Goal: Register for event/course

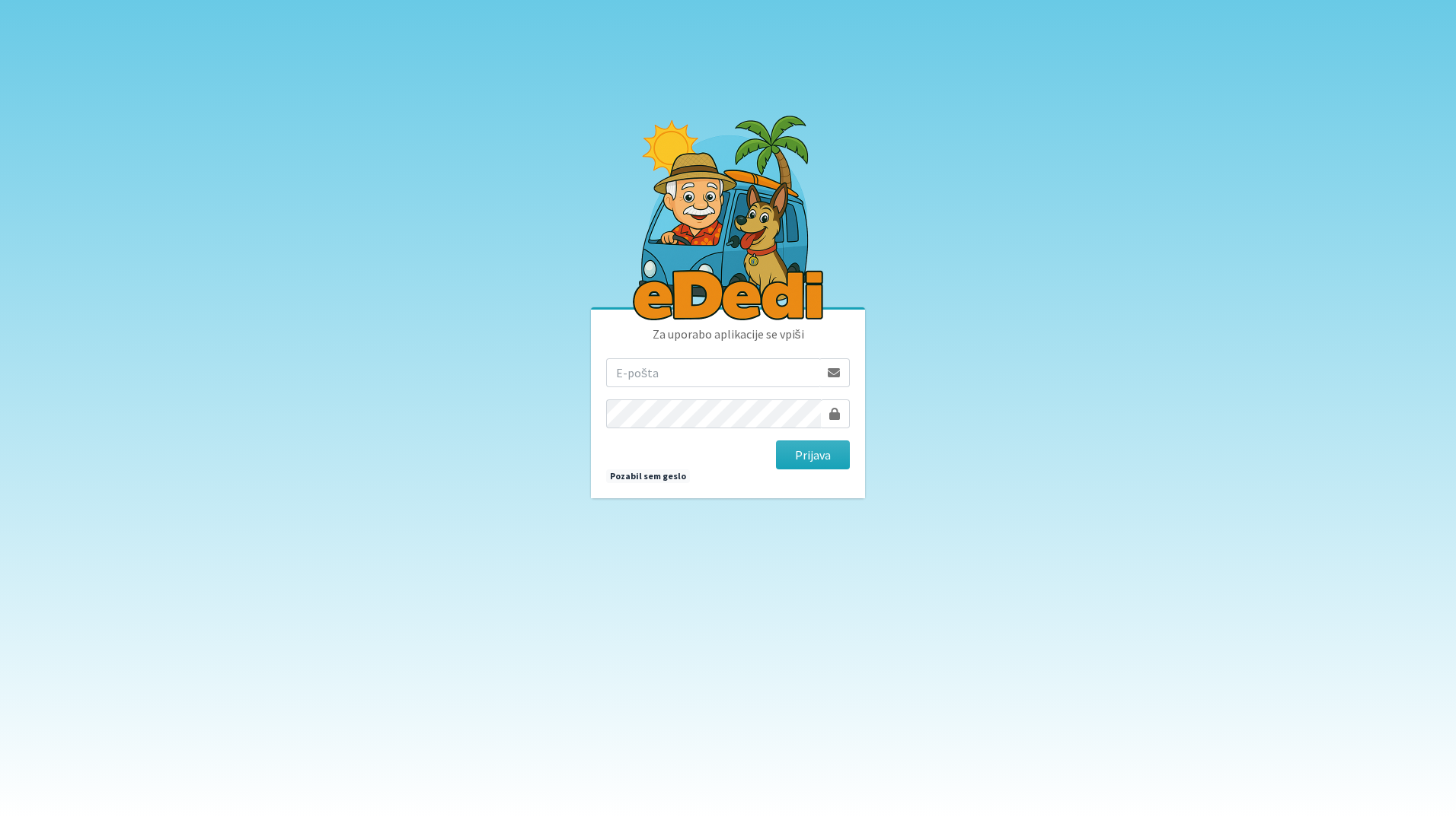
click at [738, 375] on input "email" at bounding box center [712, 372] width 213 height 29
type input "[EMAIL_ADDRESS][DOMAIN_NAME]"
click at [776, 441] on button "Prijava" at bounding box center [813, 455] width 74 height 29
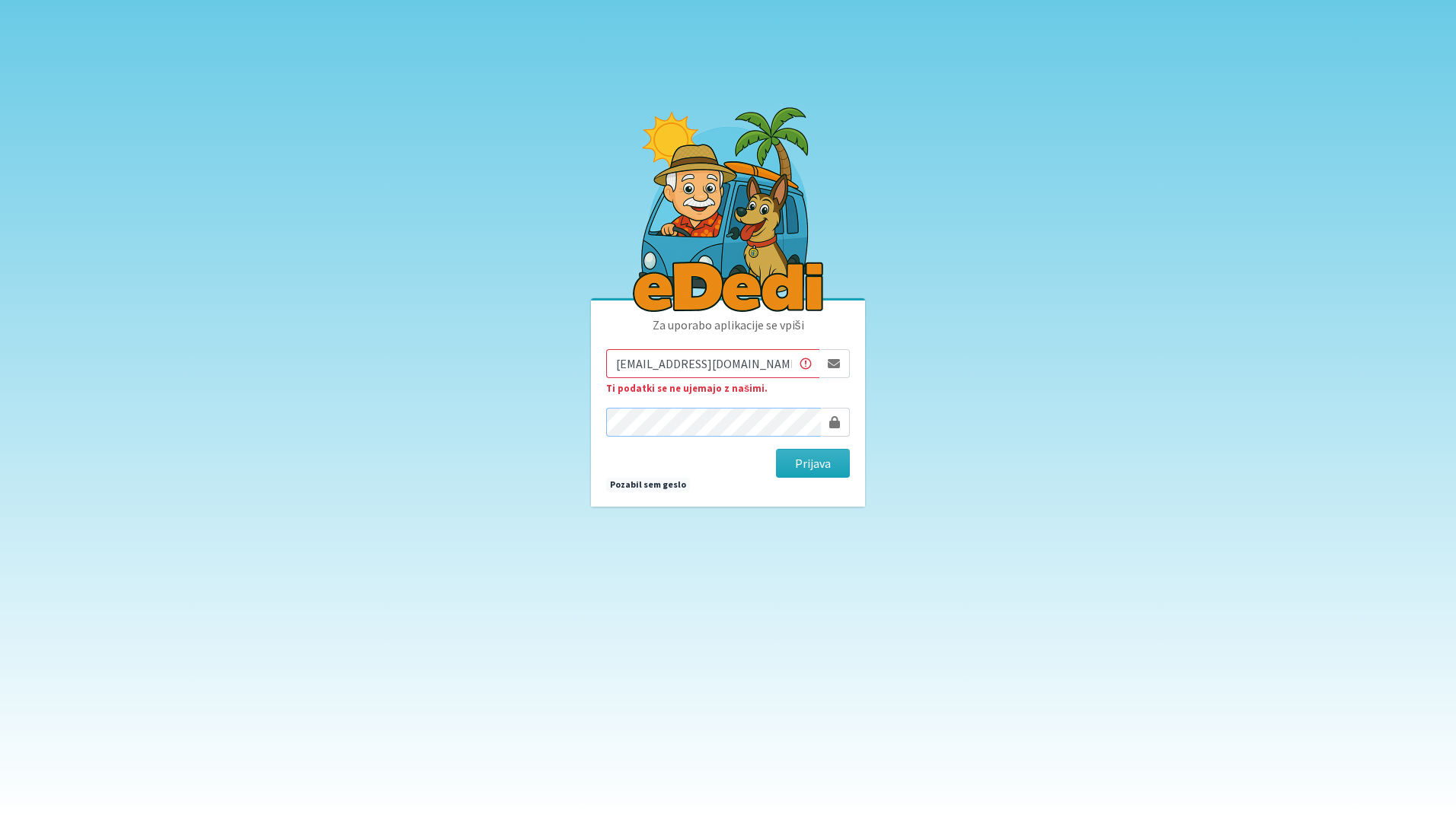
click at [776, 449] on button "Prijava" at bounding box center [813, 463] width 74 height 29
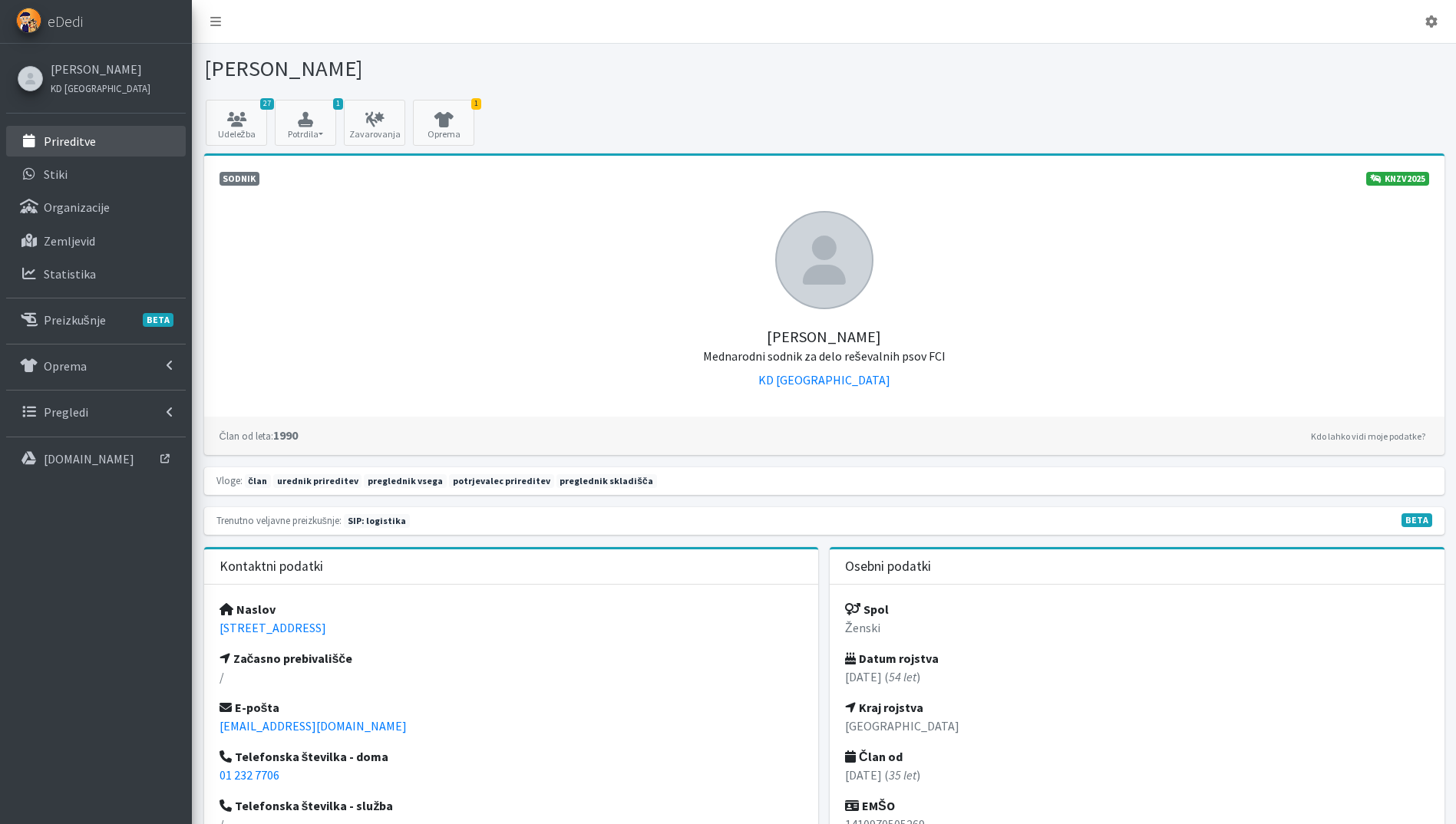
click at [78, 142] on p "Prireditve" at bounding box center [70, 142] width 52 height 16
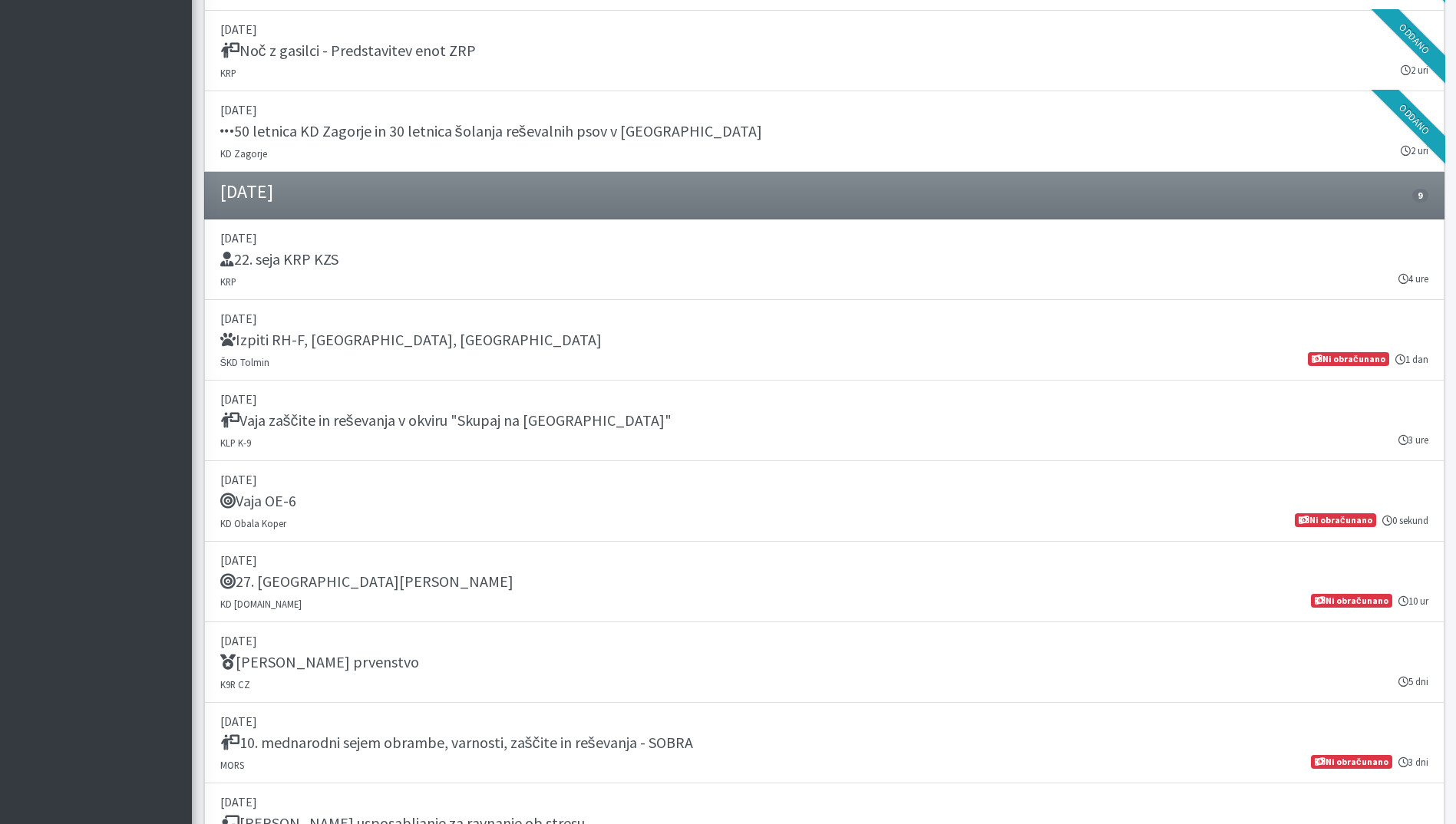
scroll to position [1842, 0]
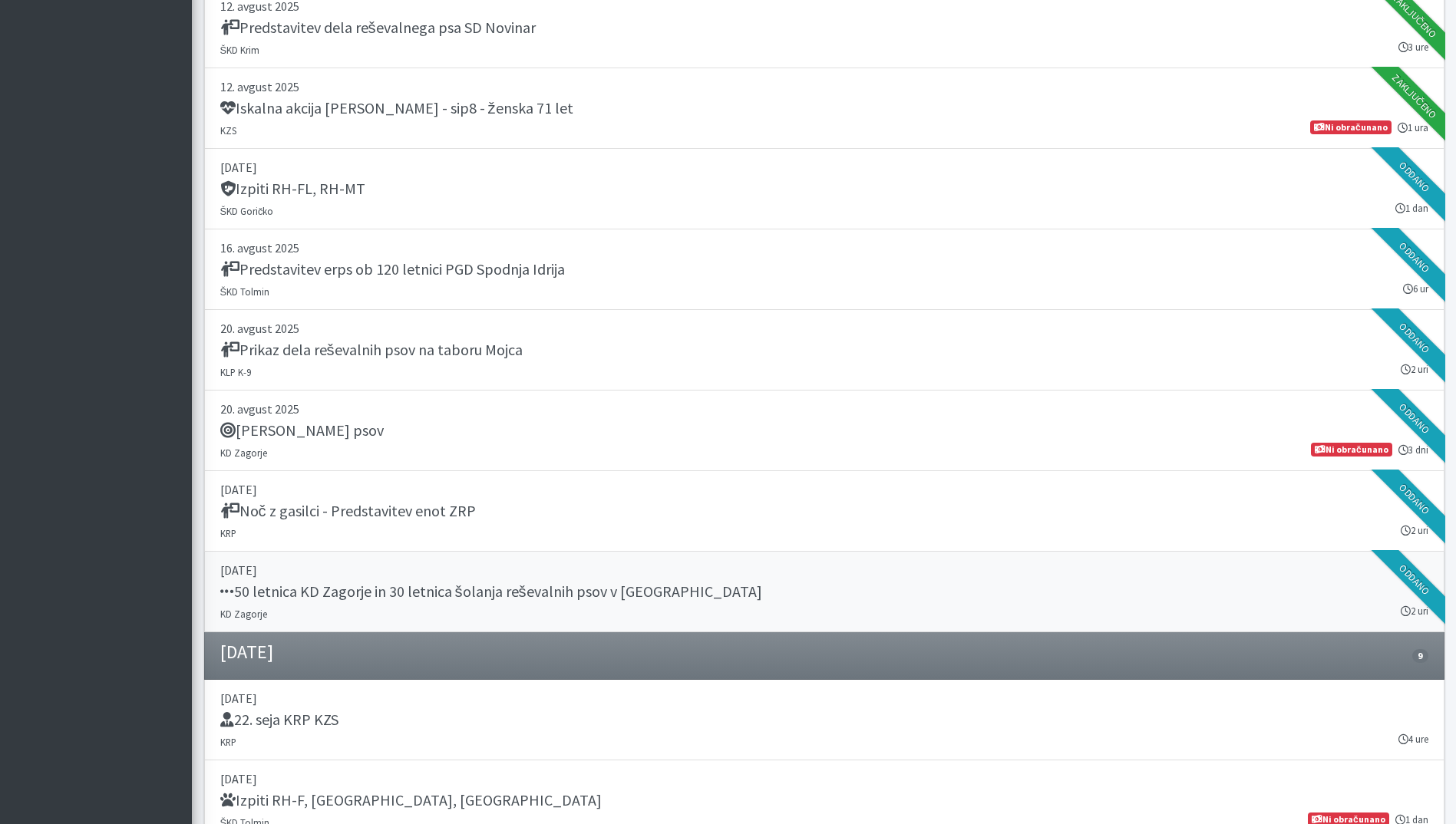
click at [670, 597] on div "50 letnica KD Zagorje in 30 letnica šolanja reševalnih psov v Zasavju" at bounding box center [824, 593] width 1208 height 21
click at [493, 430] on div "Tabor reševalnih psov" at bounding box center [824, 431] width 1208 height 21
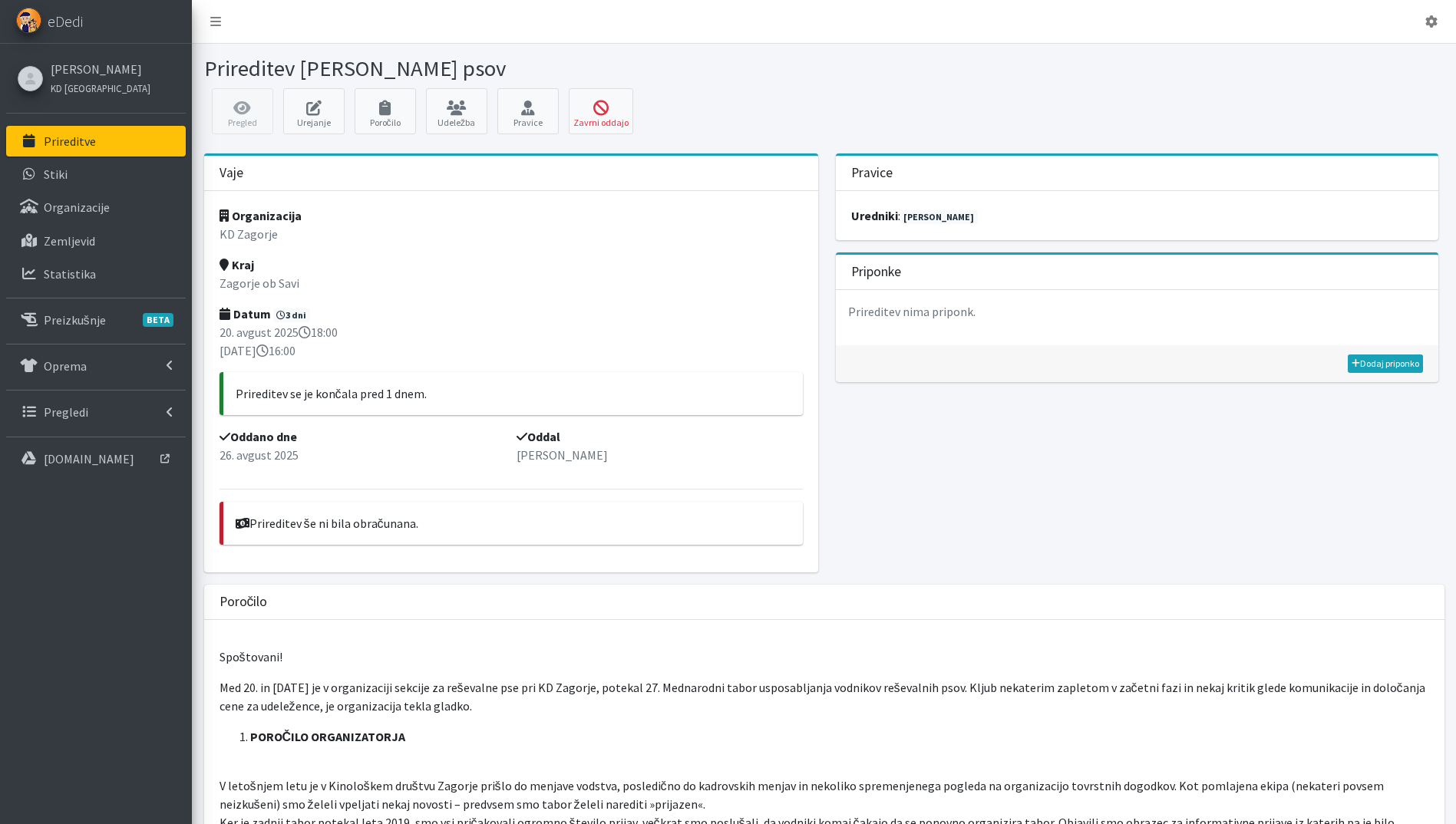
click at [102, 150] on link "Prireditve" at bounding box center [96, 141] width 179 height 31
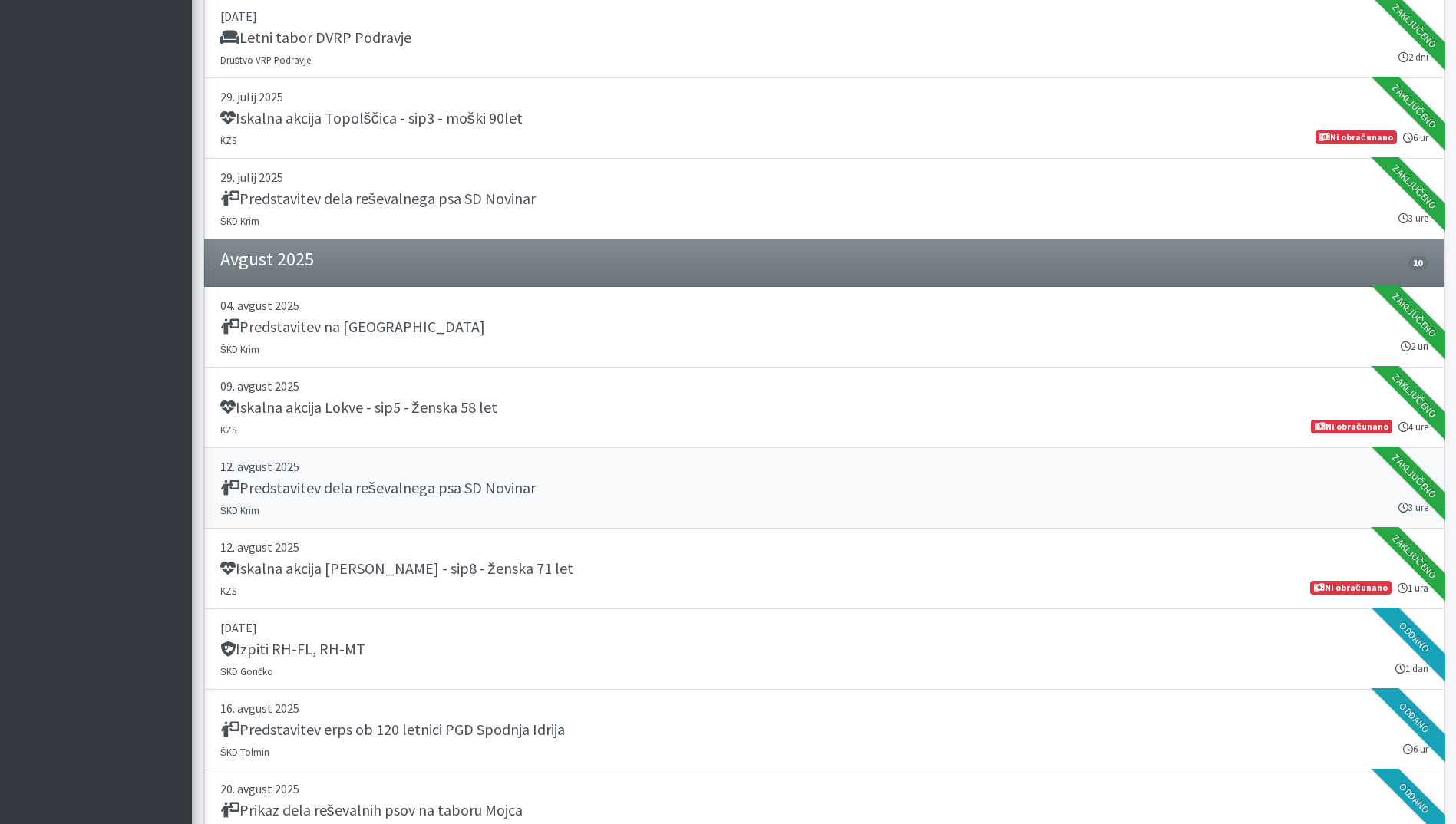
scroll to position [1842, 0]
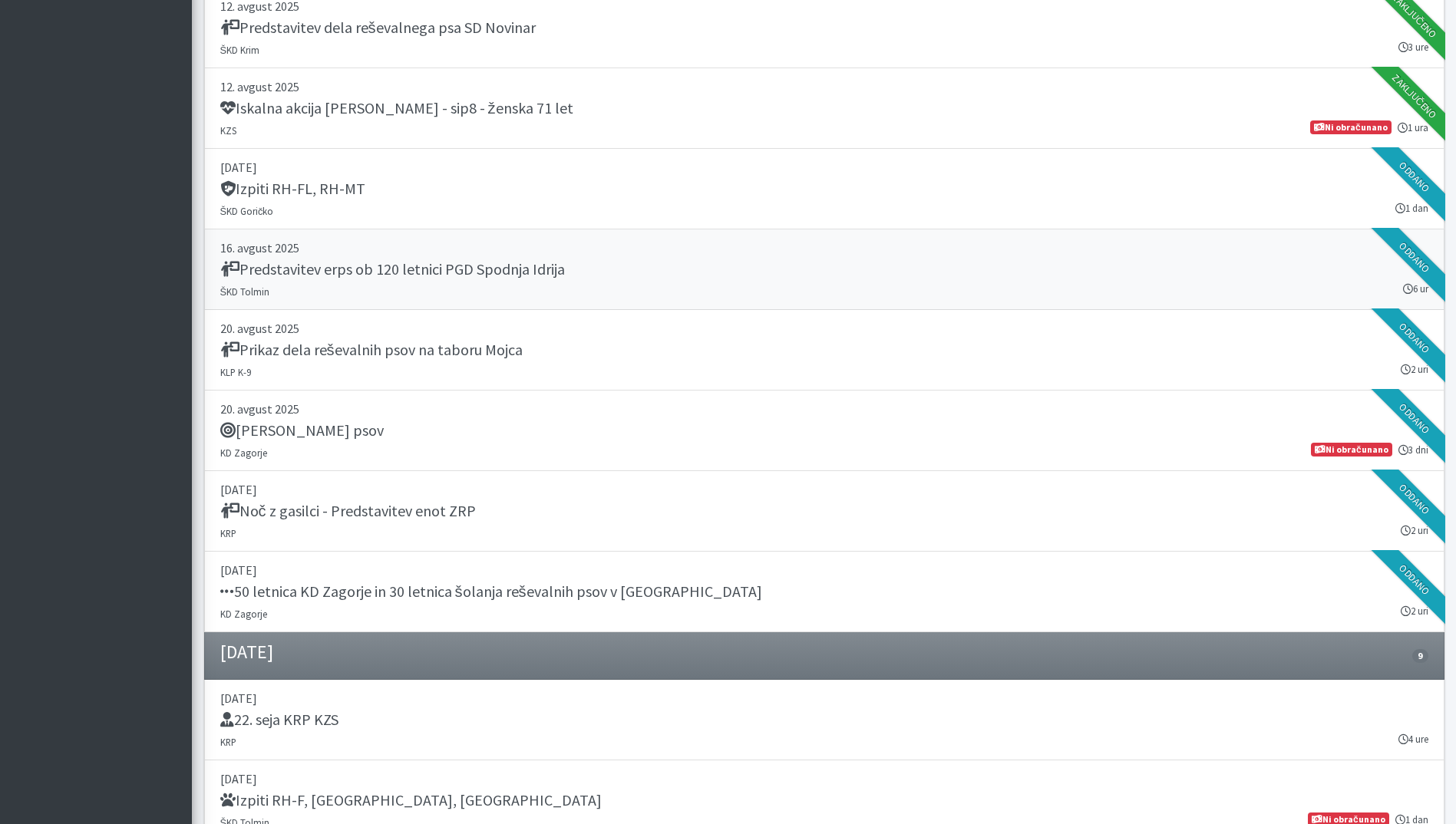
click at [527, 268] on h5 "Predstavitev erps ob 120 letnici PGD Spodnja Idrija" at bounding box center [393, 269] width 345 height 18
click at [508, 359] on h5 "Prikaz dela reševalnih psov na taboru Mojca" at bounding box center [371, 349] width 302 height 18
click at [430, 502] on h5 "Noč z gasilci - Predstavitev enot ZRP" at bounding box center [348, 511] width 256 height 18
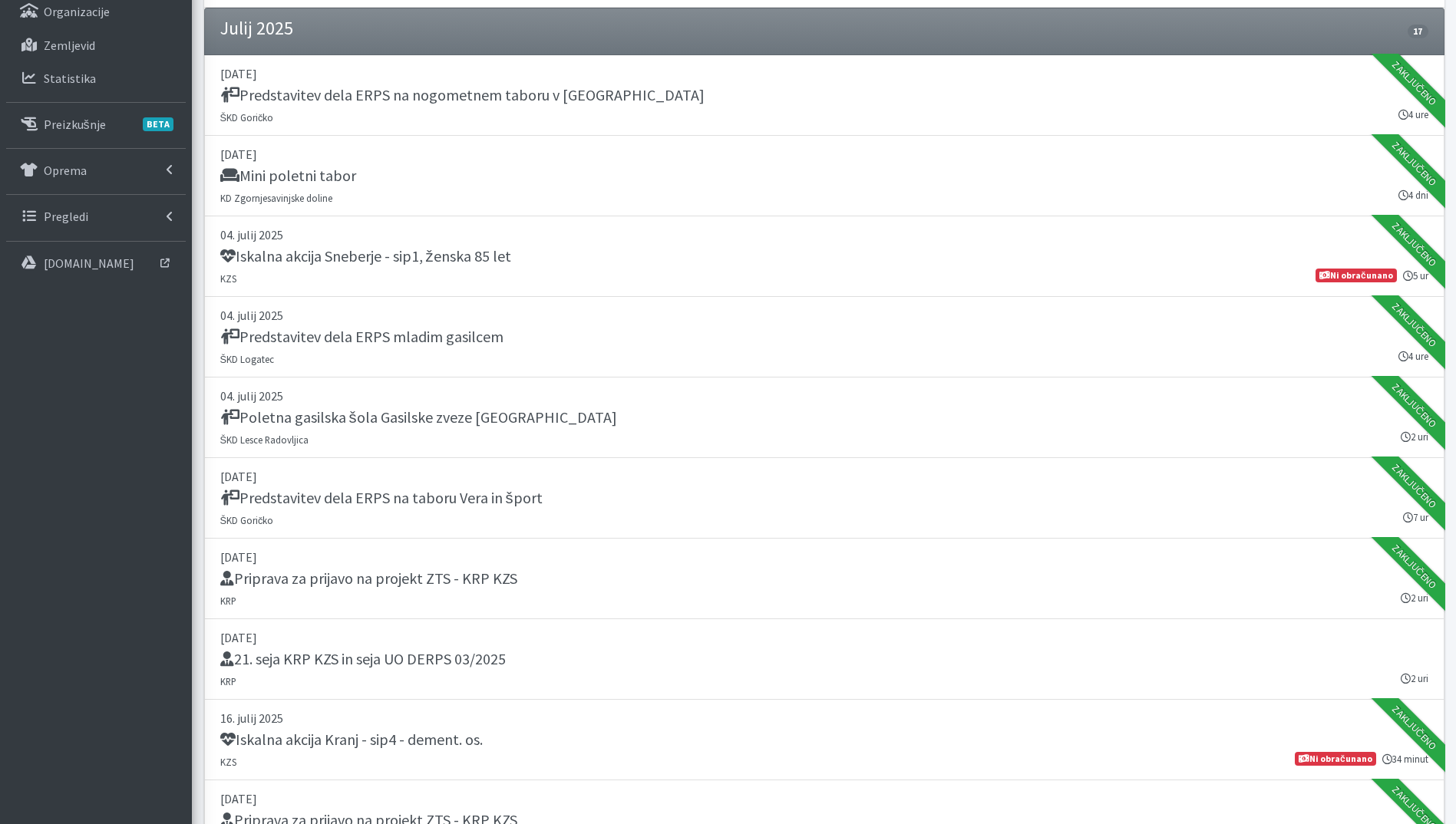
scroll to position [173, 0]
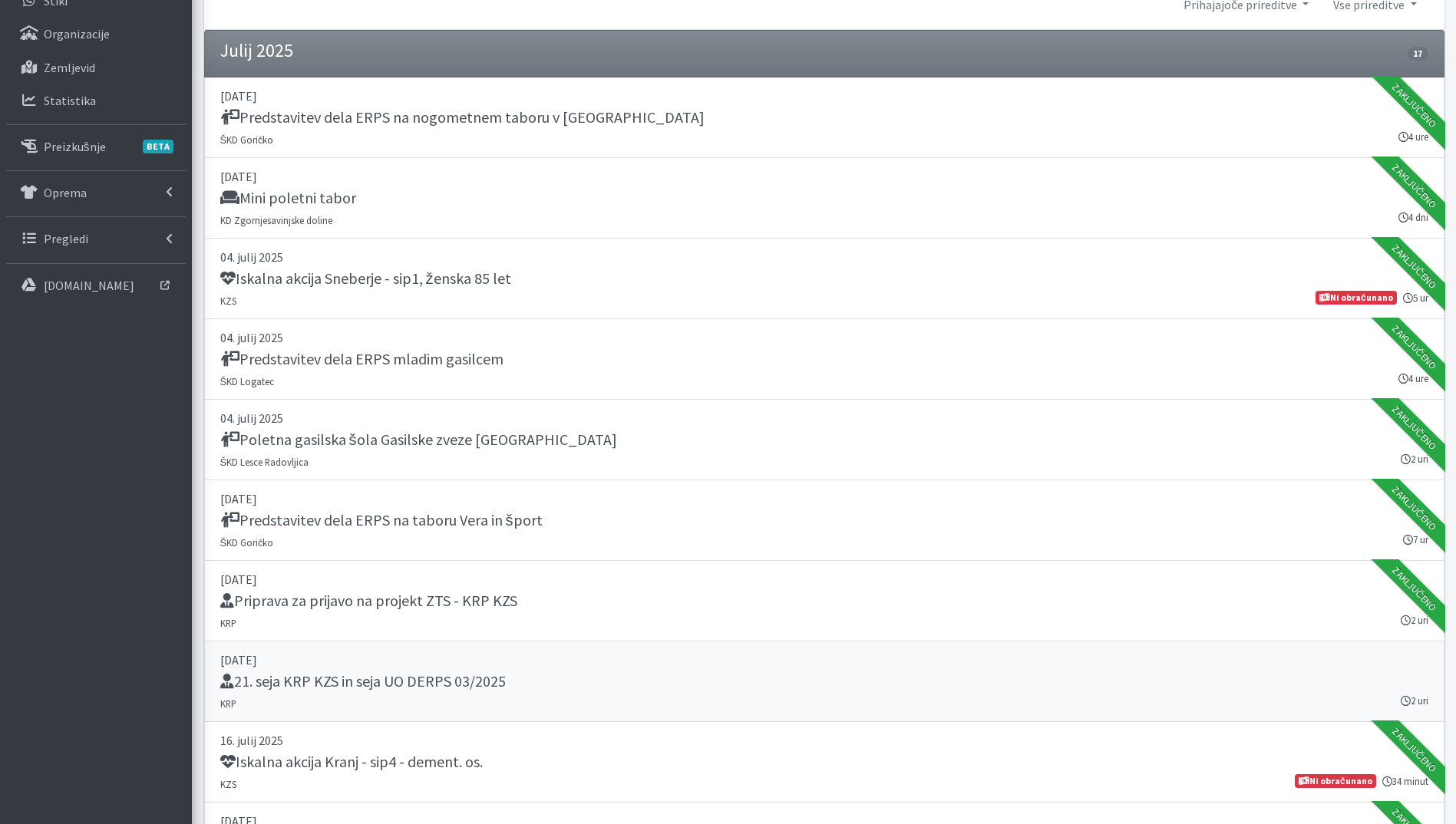
click at [660, 649] on link "15. julij 2025 21. seja KRP KZS in seja UO DERPS 03/2025 KRP 2 uri" at bounding box center [824, 682] width 1240 height 80
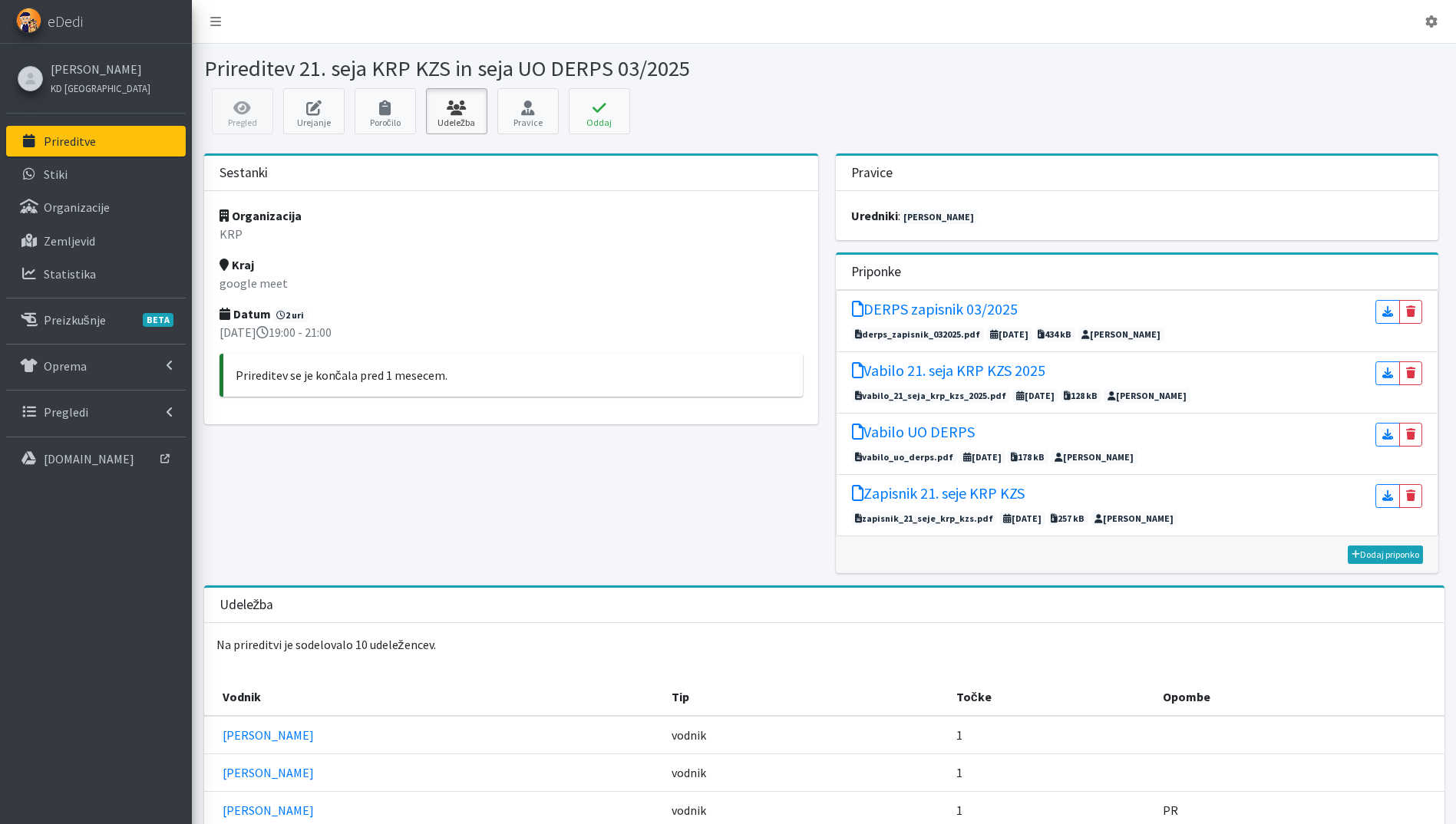
click at [464, 118] on link "Udeležba" at bounding box center [456, 111] width 61 height 46
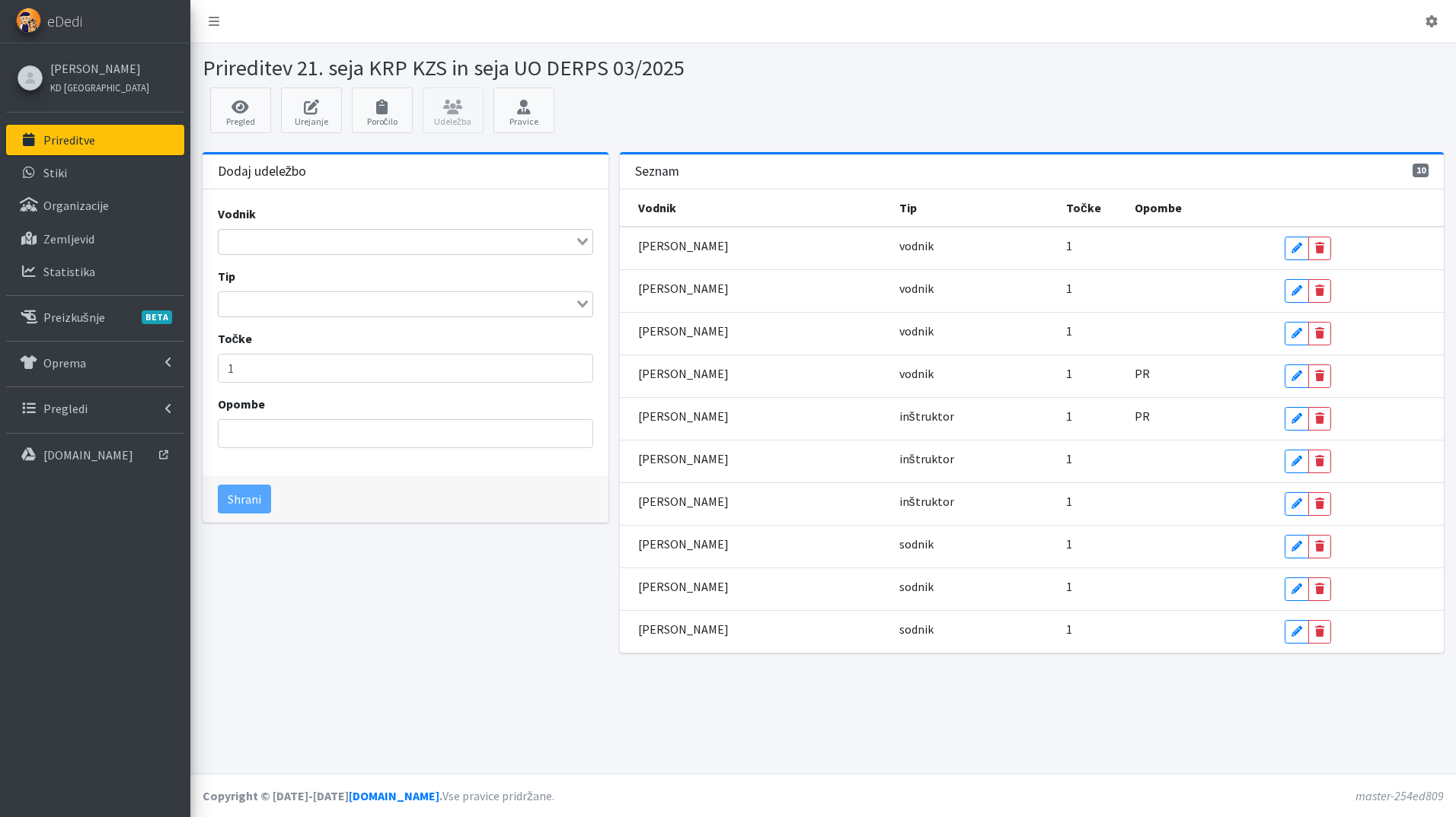
click at [365, 248] on input "Search for option" at bounding box center [397, 241] width 354 height 18
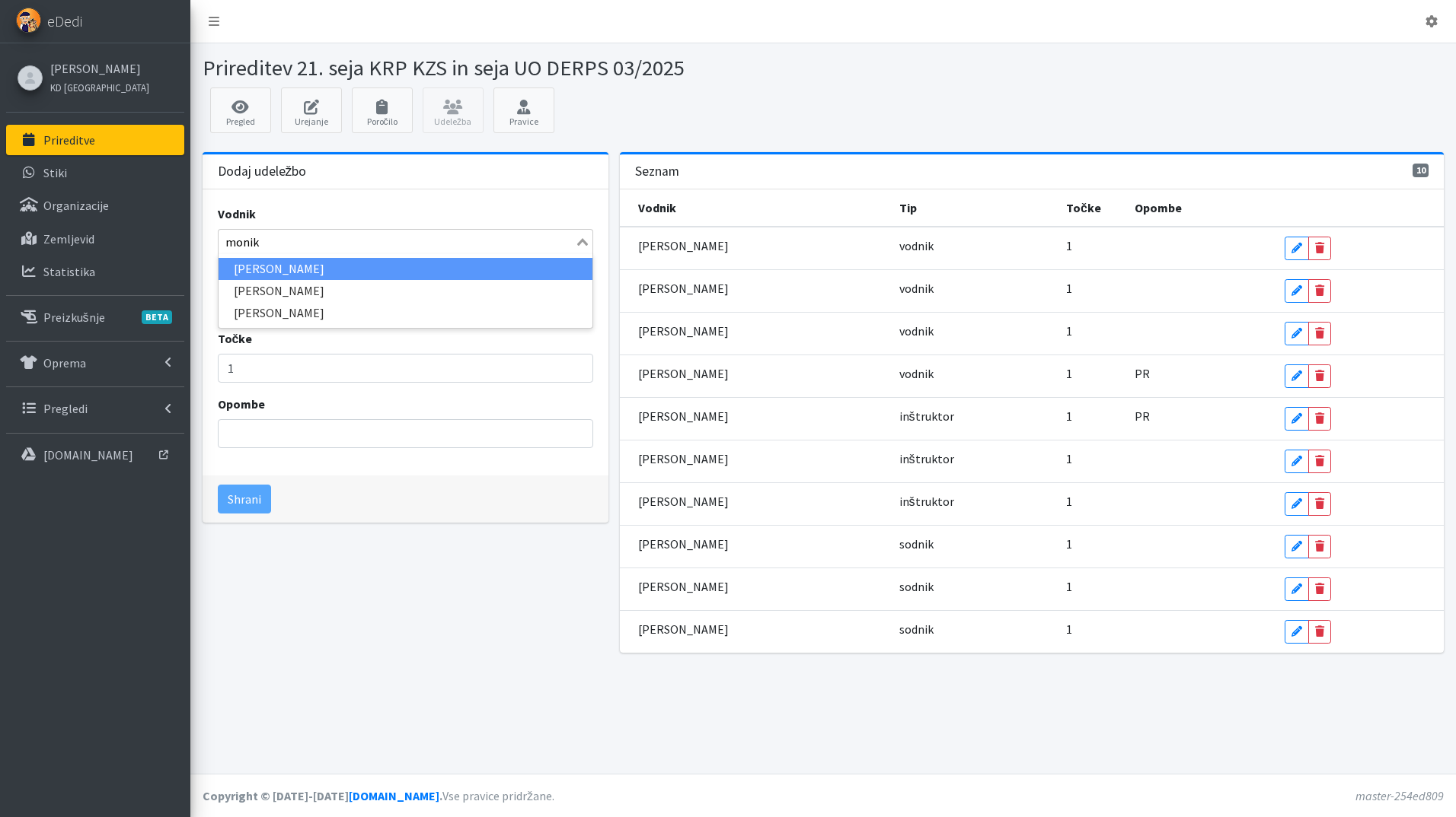
type input "monika"
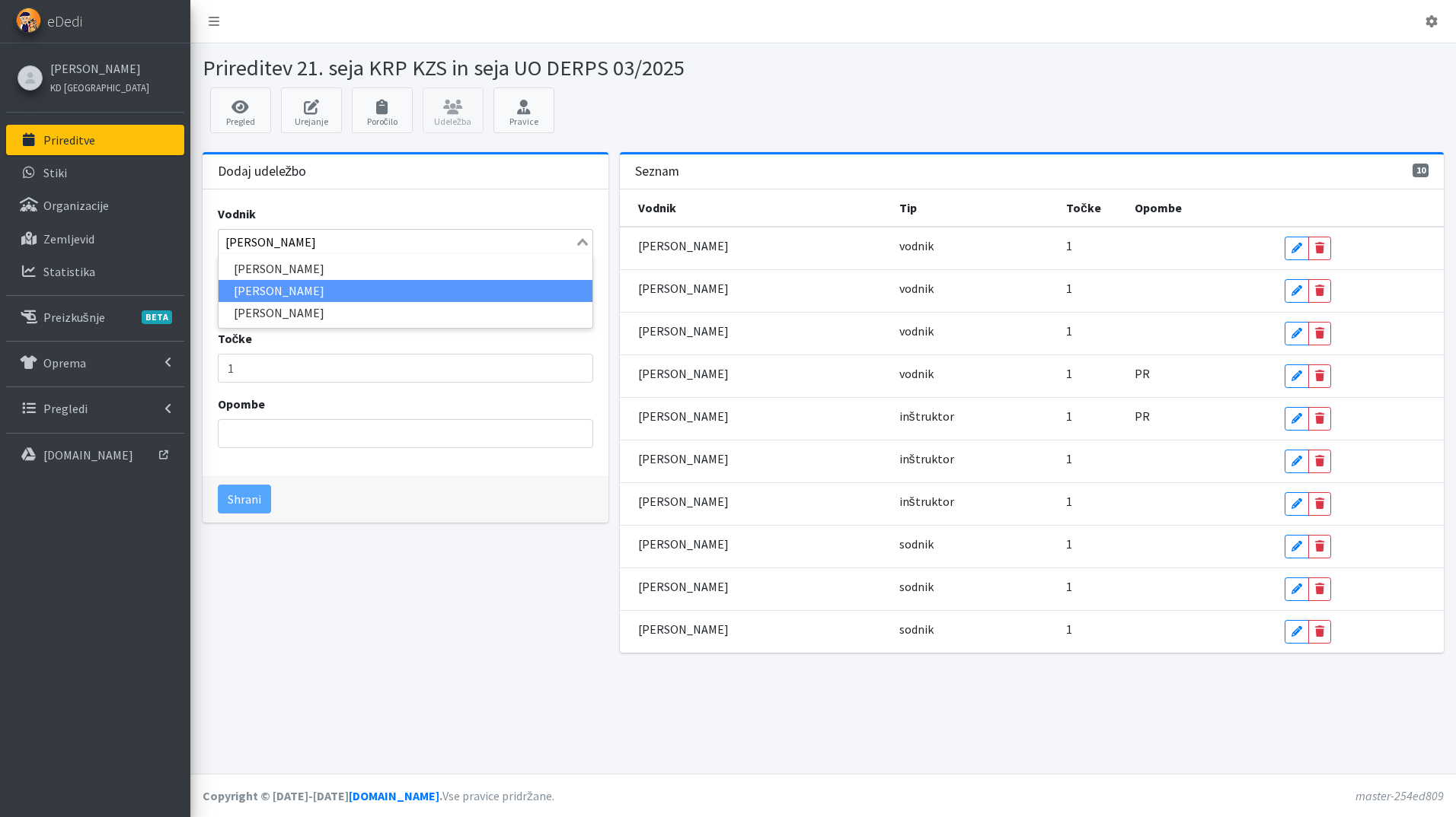
click at [352, 286] on li "[PERSON_NAME]" at bounding box center [406, 291] width 375 height 22
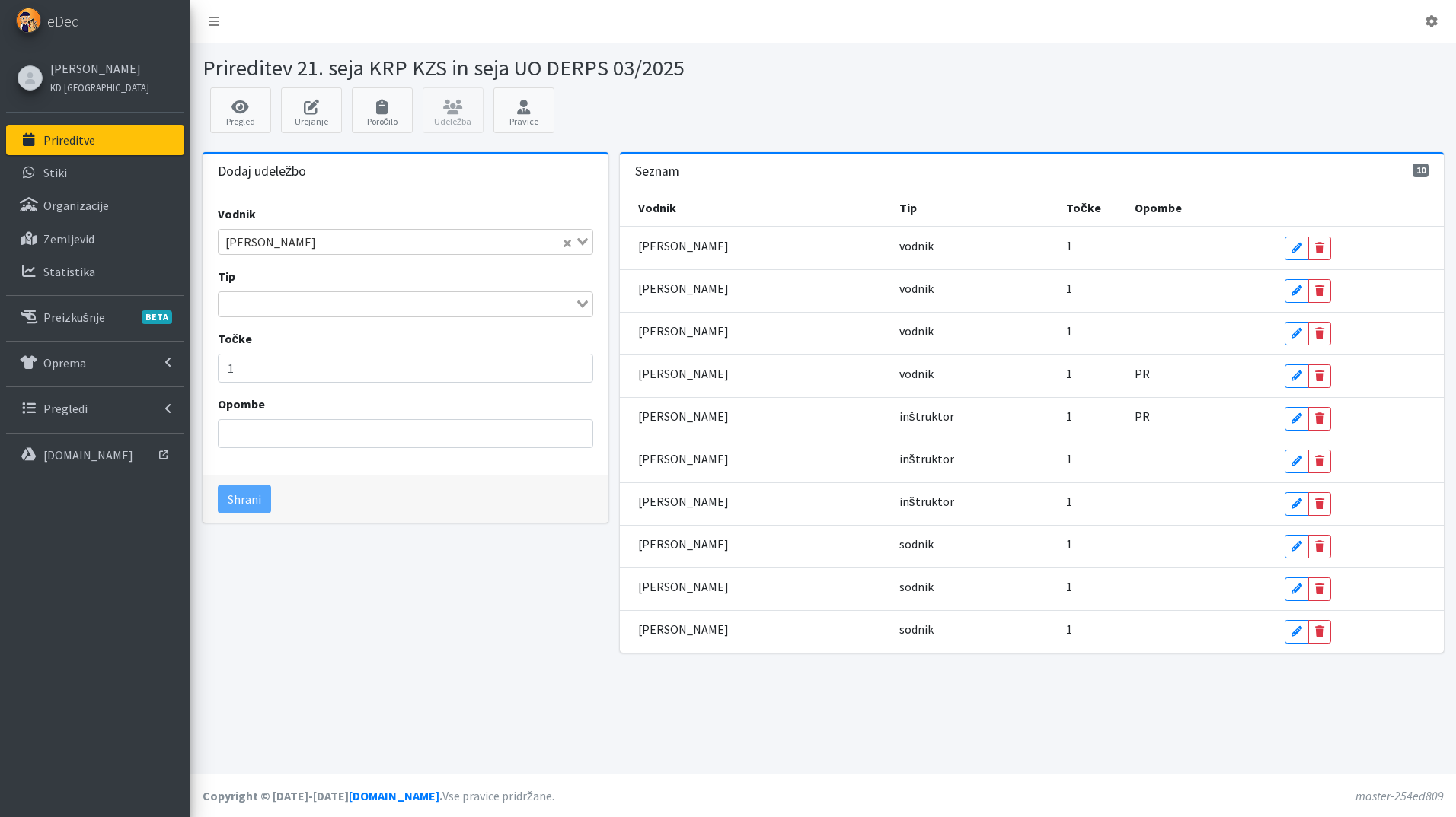
click at [363, 294] on div "Search for option" at bounding box center [397, 302] width 357 height 21
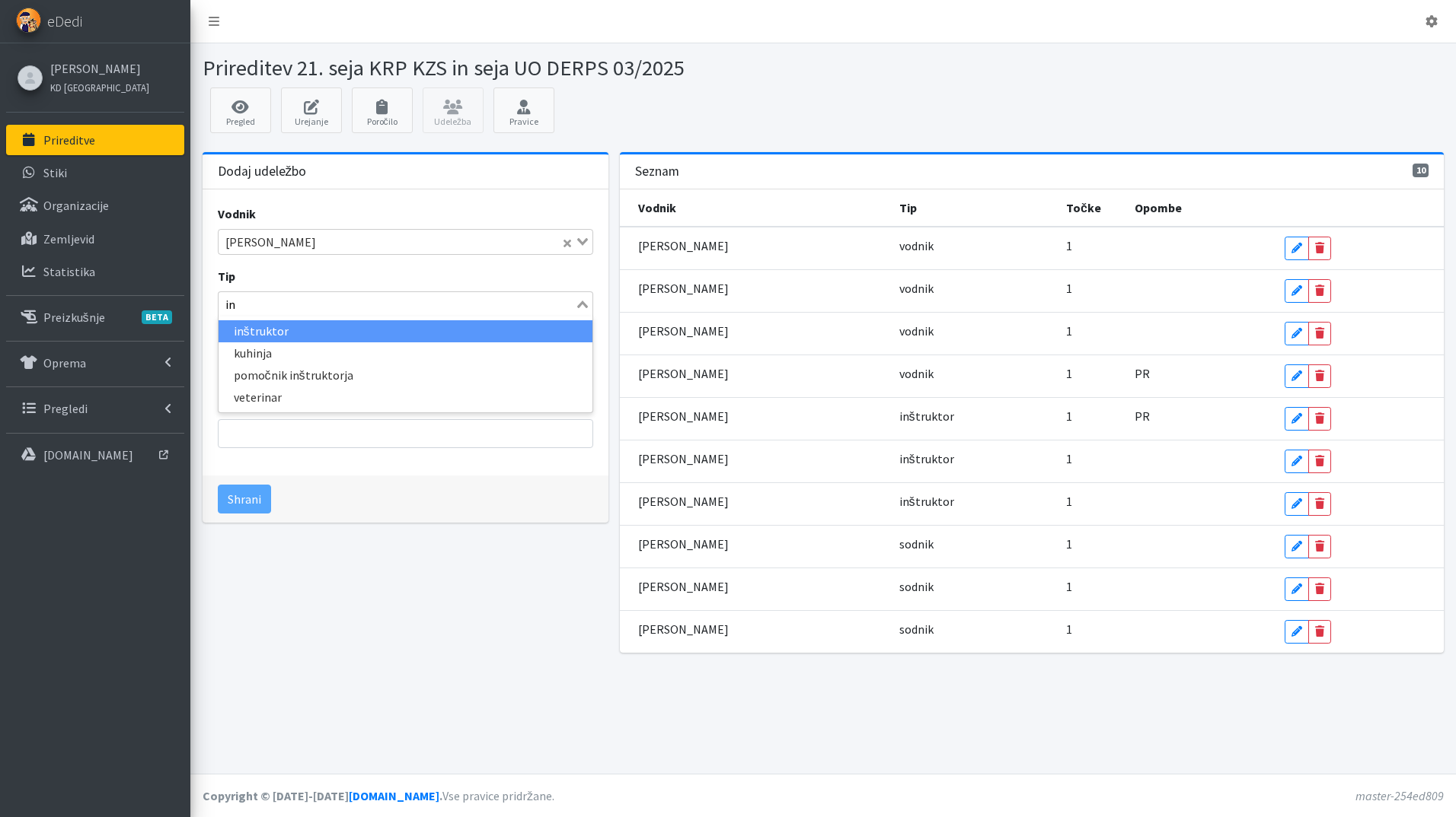
type input "inš"
click at [349, 336] on li "inštruktor" at bounding box center [406, 332] width 375 height 22
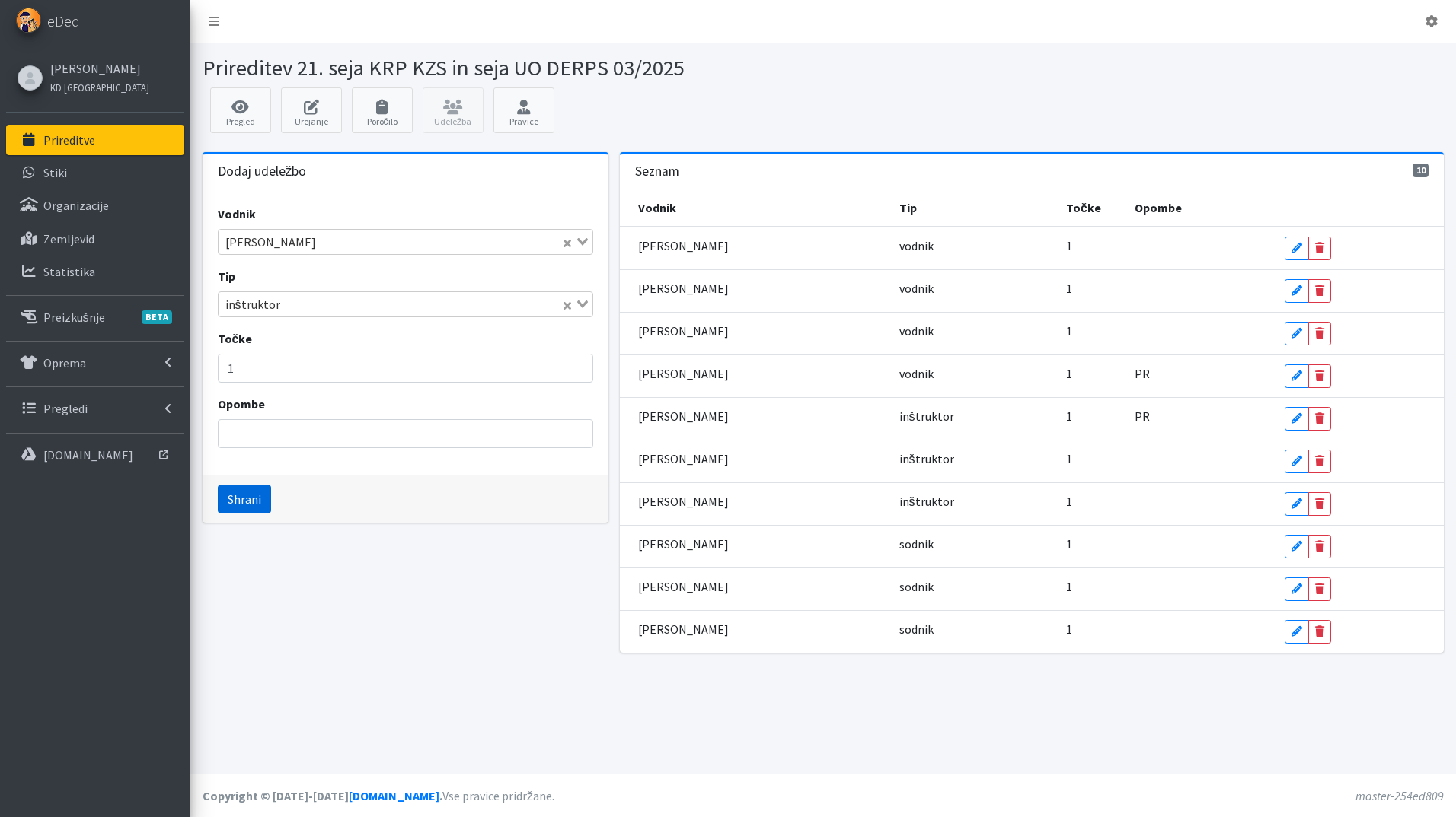
click at [247, 499] on button "Shrani" at bounding box center [244, 499] width 53 height 29
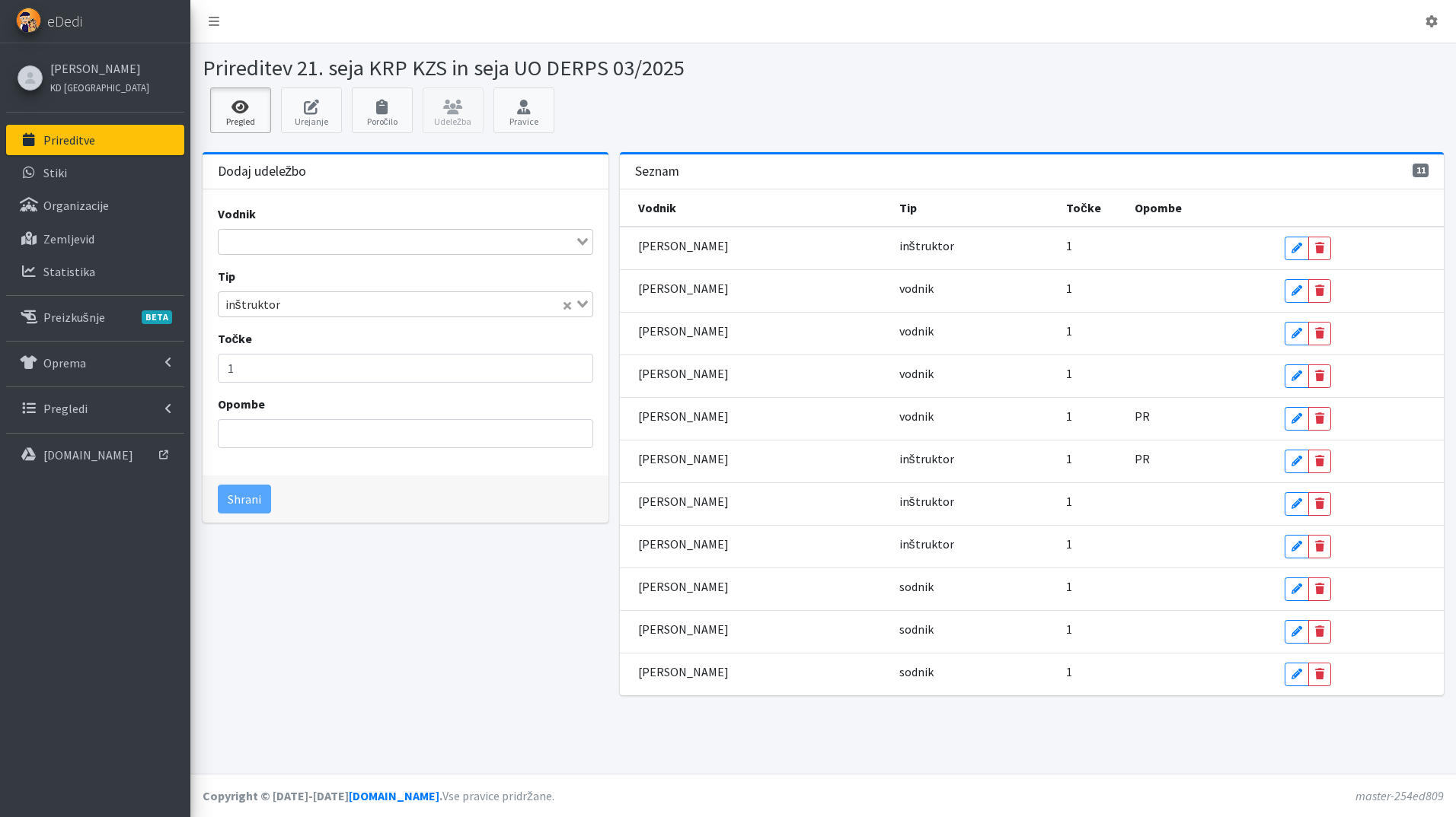
click at [255, 111] on icon at bounding box center [240, 108] width 52 height 16
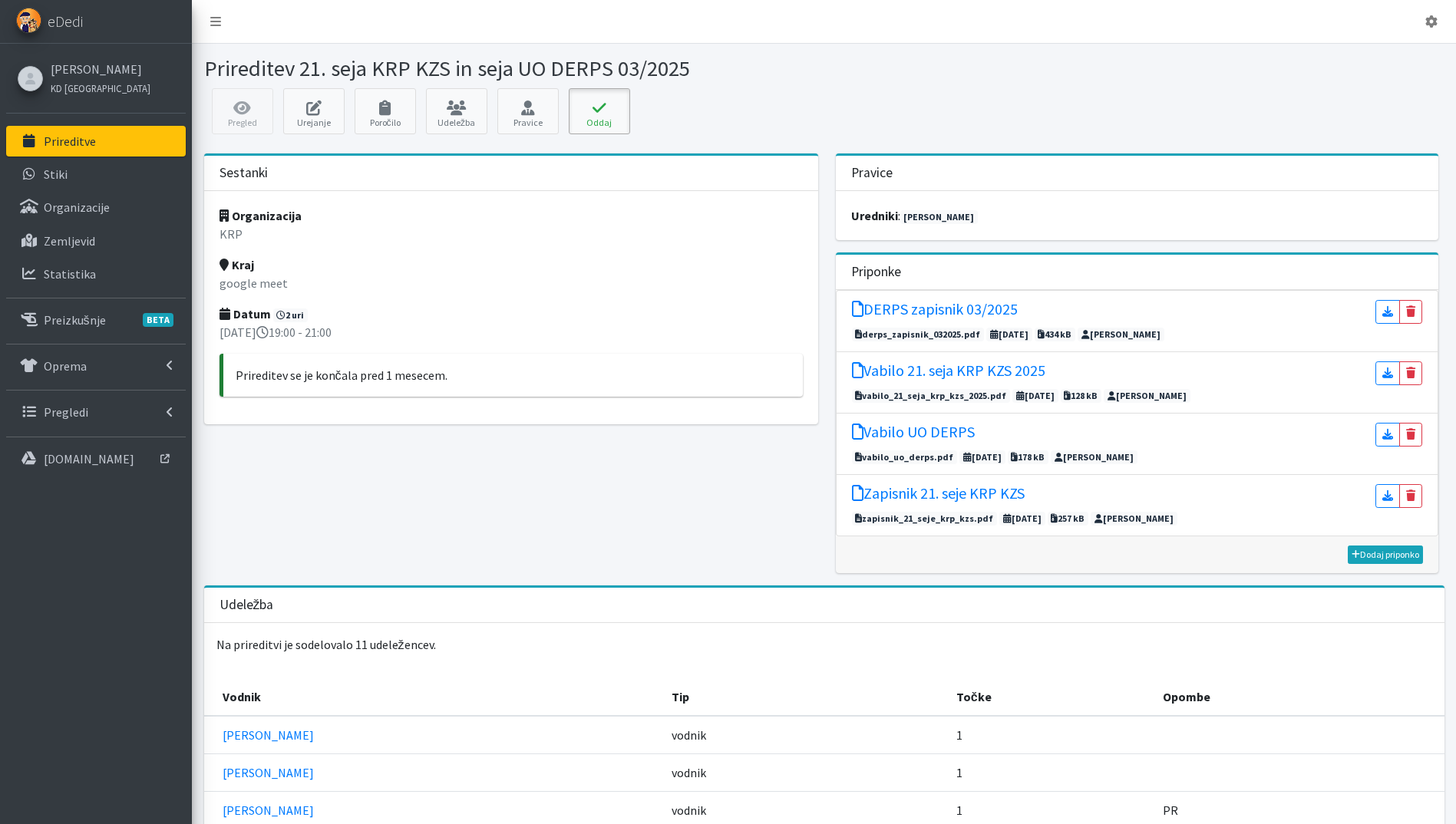
click at [607, 107] on icon at bounding box center [599, 109] width 52 height 16
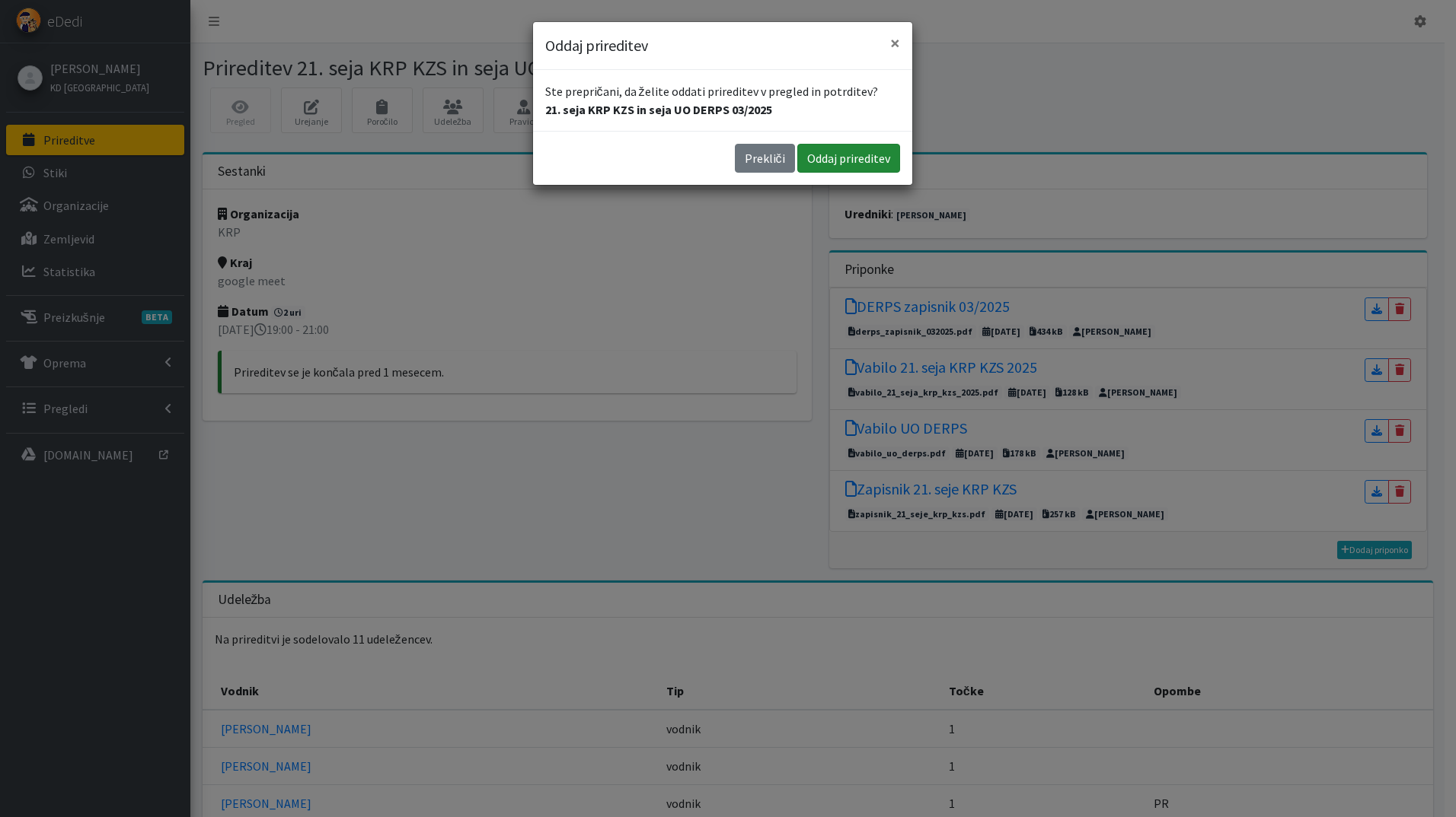
click at [816, 149] on button "Oddaj prireditev" at bounding box center [849, 158] width 103 height 29
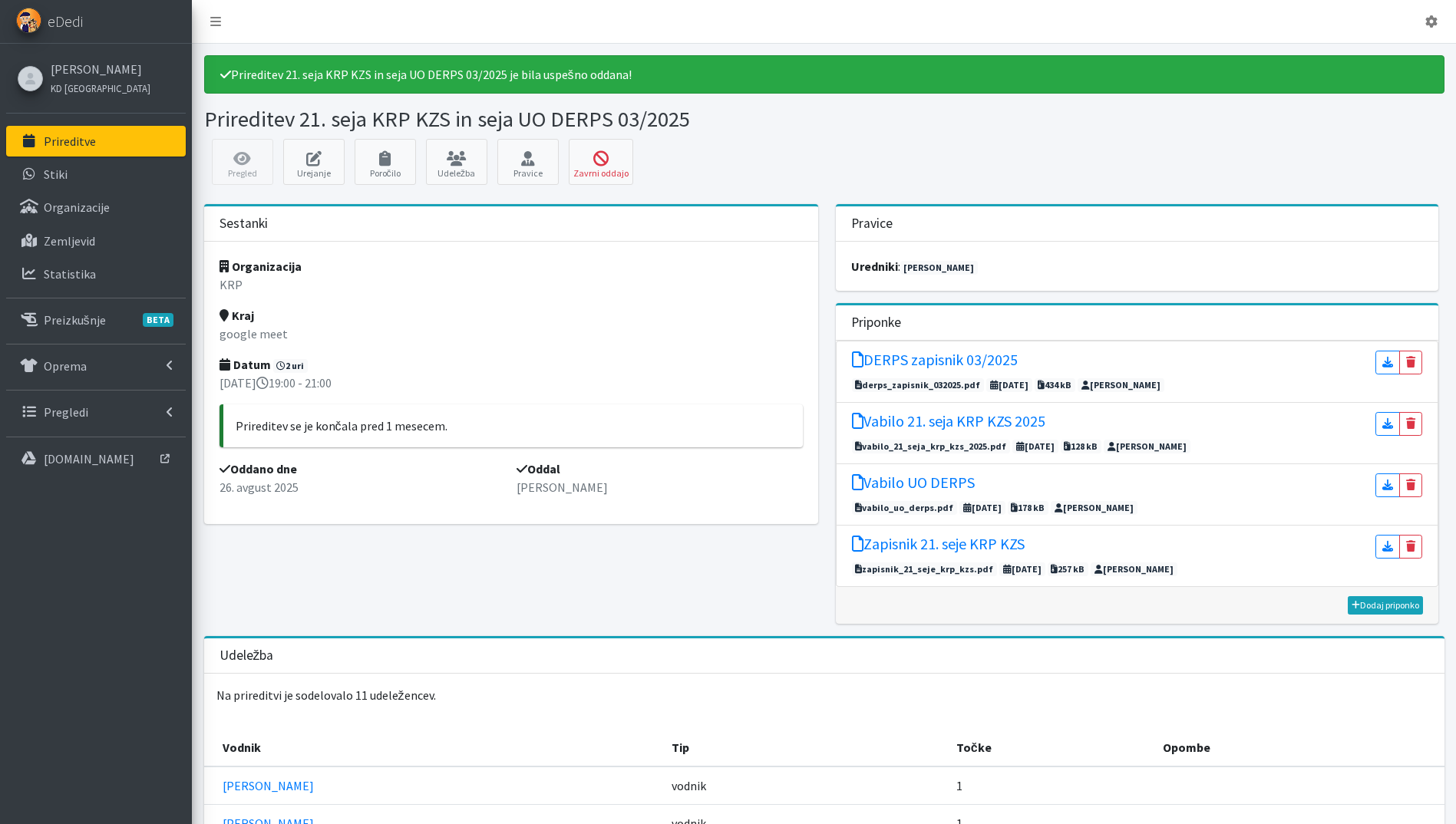
click at [89, 131] on link "Prireditve" at bounding box center [96, 141] width 179 height 31
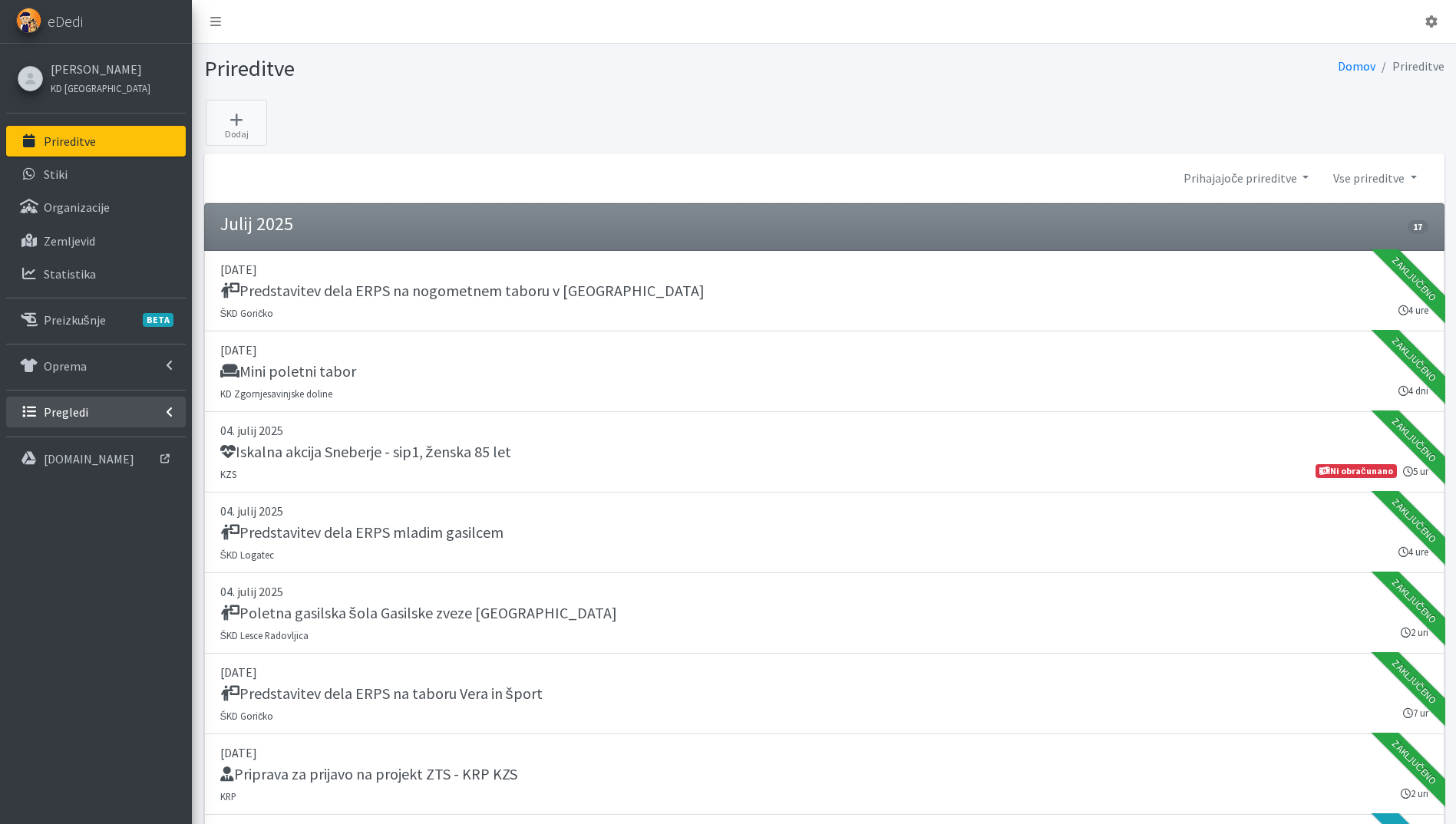
click at [86, 403] on link "Pregledi" at bounding box center [96, 412] width 179 height 31
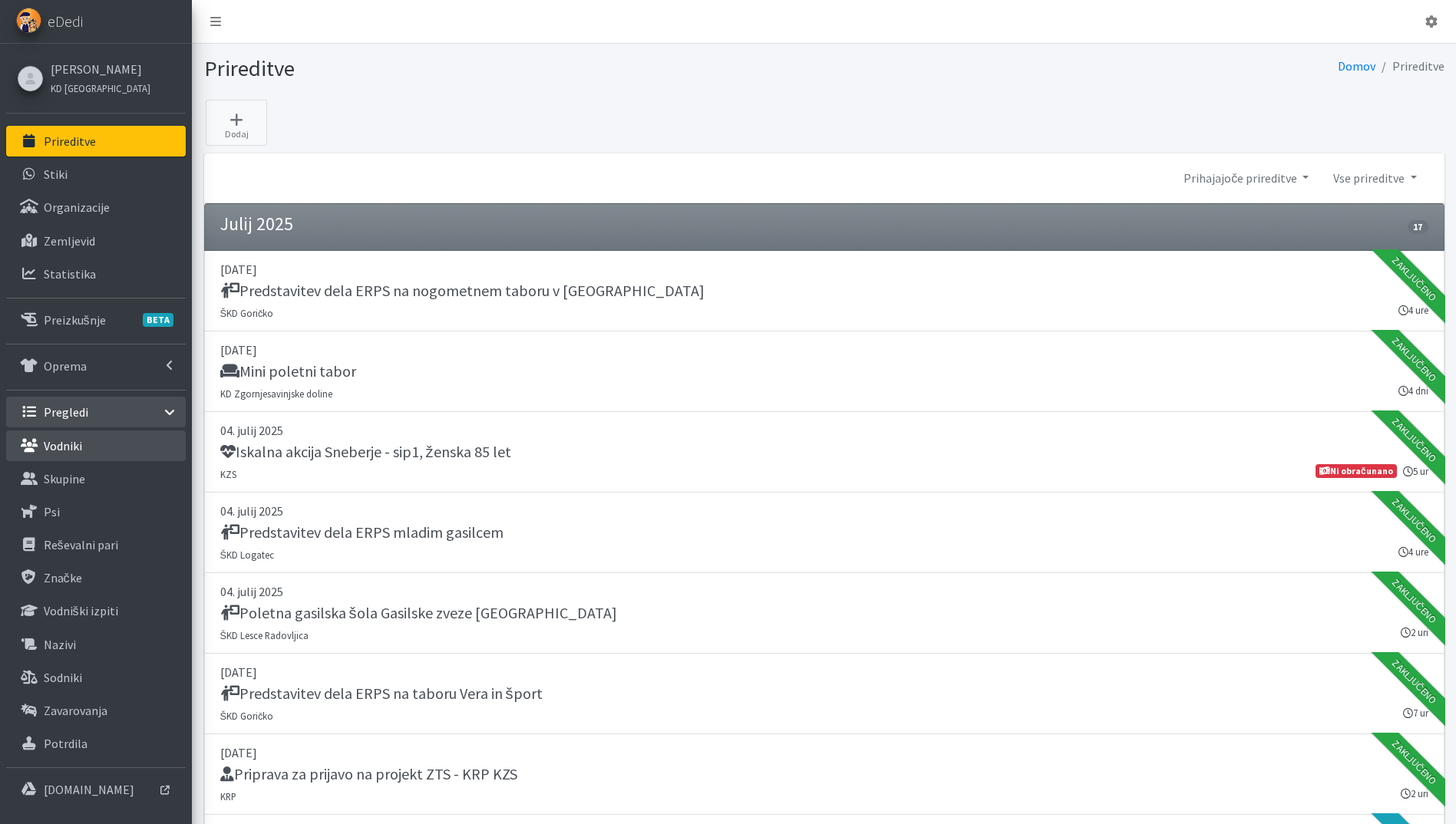
click at [91, 442] on link "Vodniki" at bounding box center [96, 445] width 179 height 31
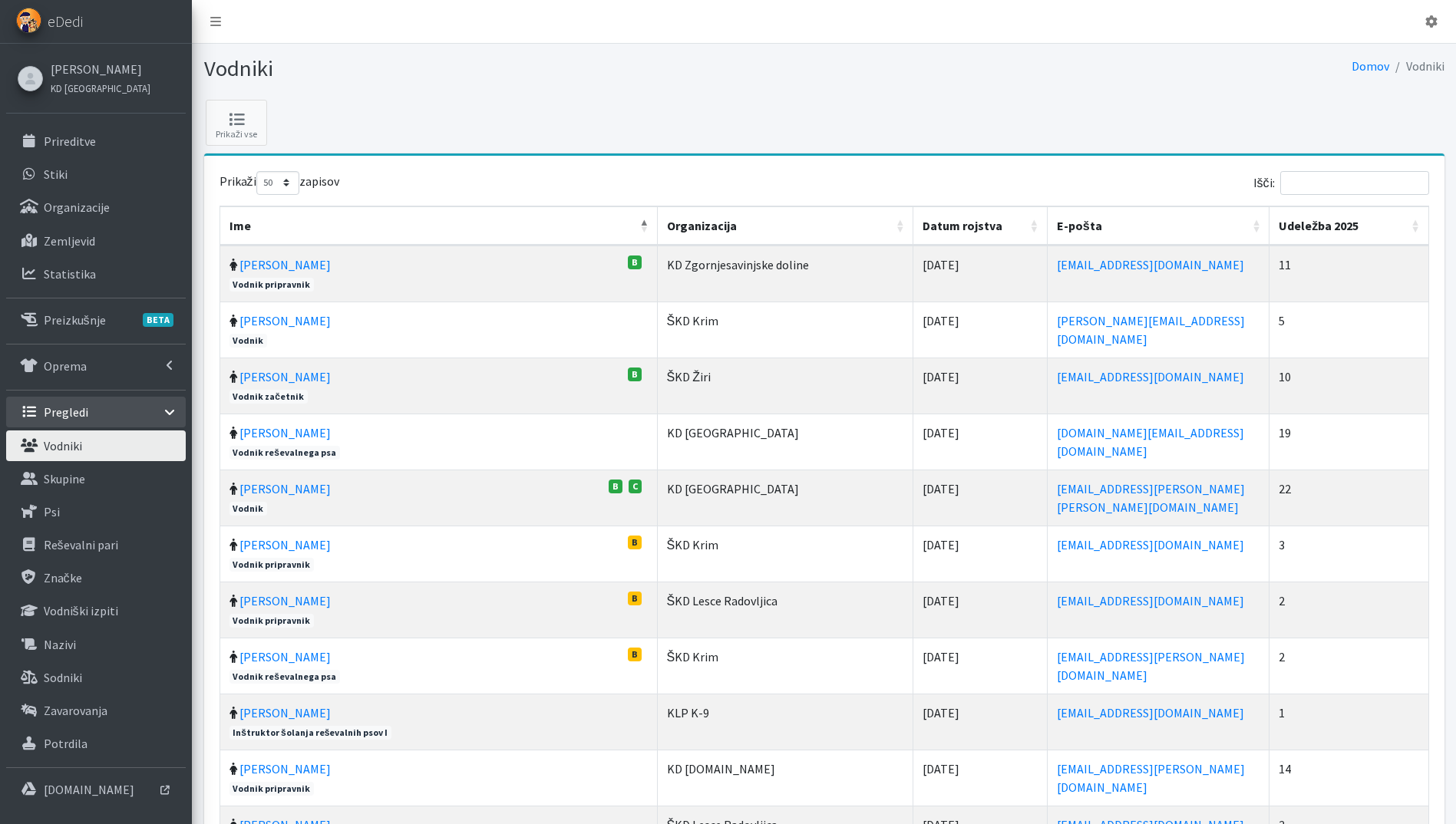
select select "50"
click at [1411, 221] on th "Udeležba 2025" at bounding box center [1349, 226] width 159 height 39
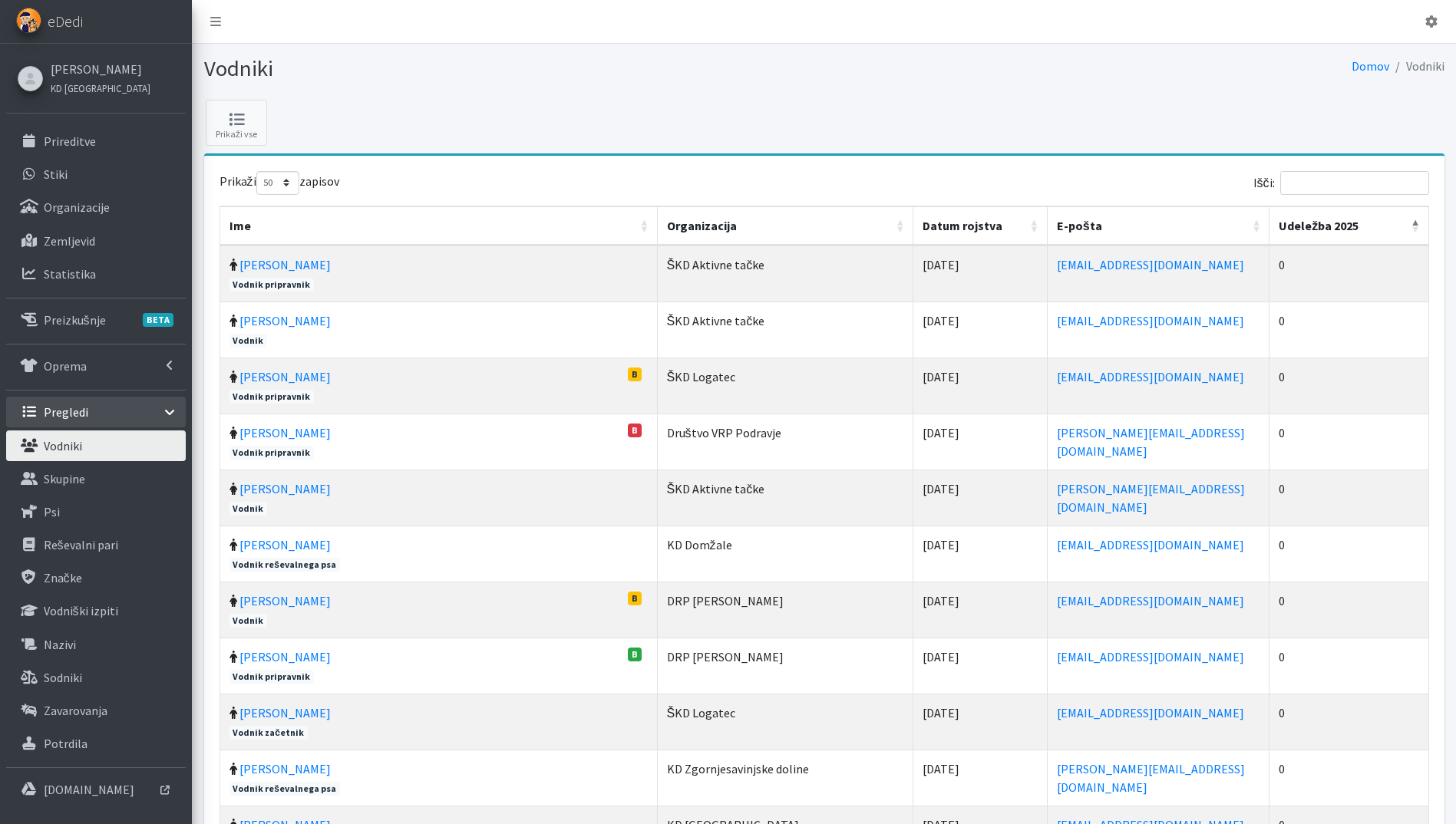
click at [1412, 221] on th "Udeležba 2025" at bounding box center [1349, 226] width 159 height 39
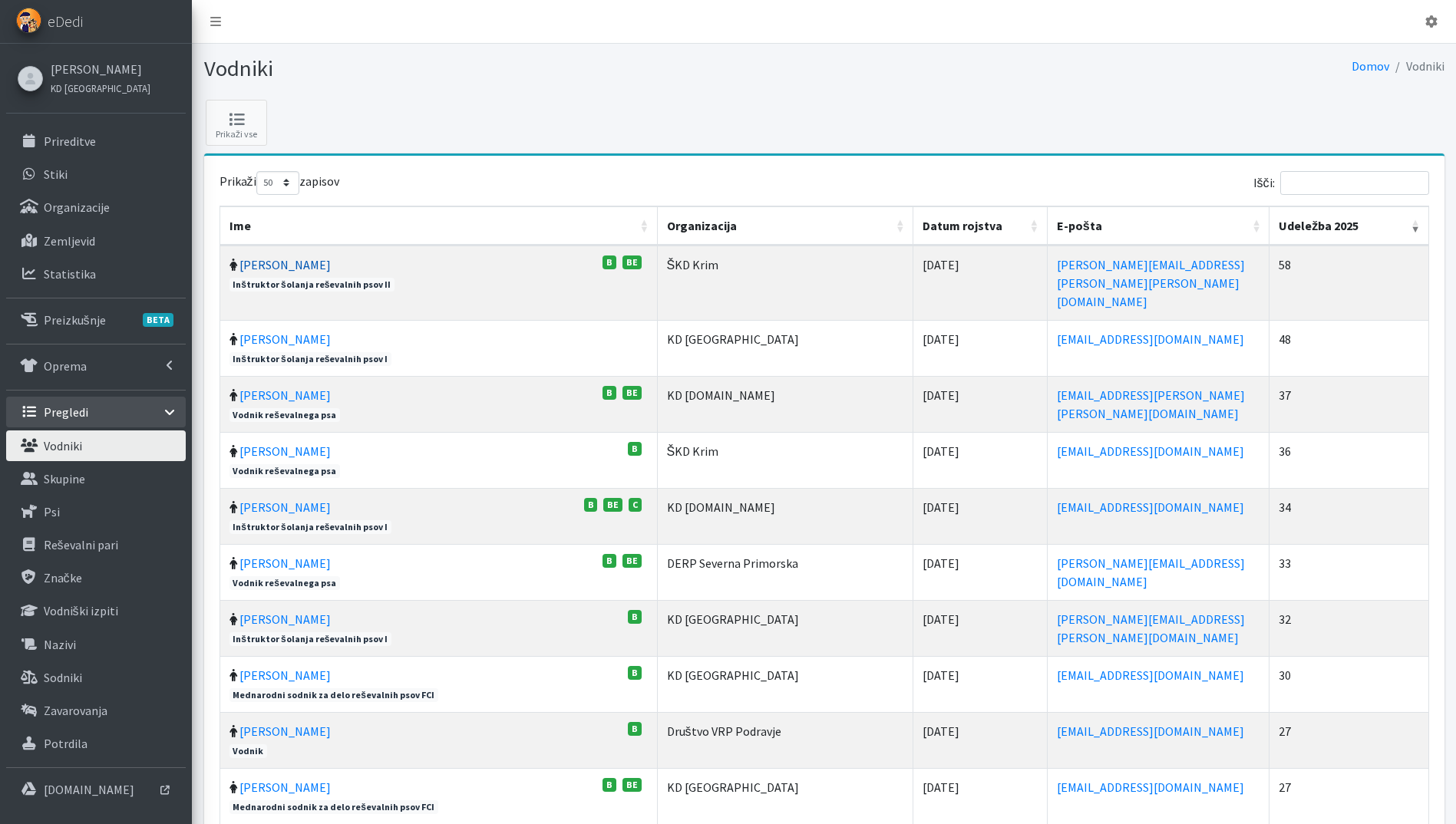
click at [275, 263] on link "Vera Mikolič" at bounding box center [285, 265] width 91 height 16
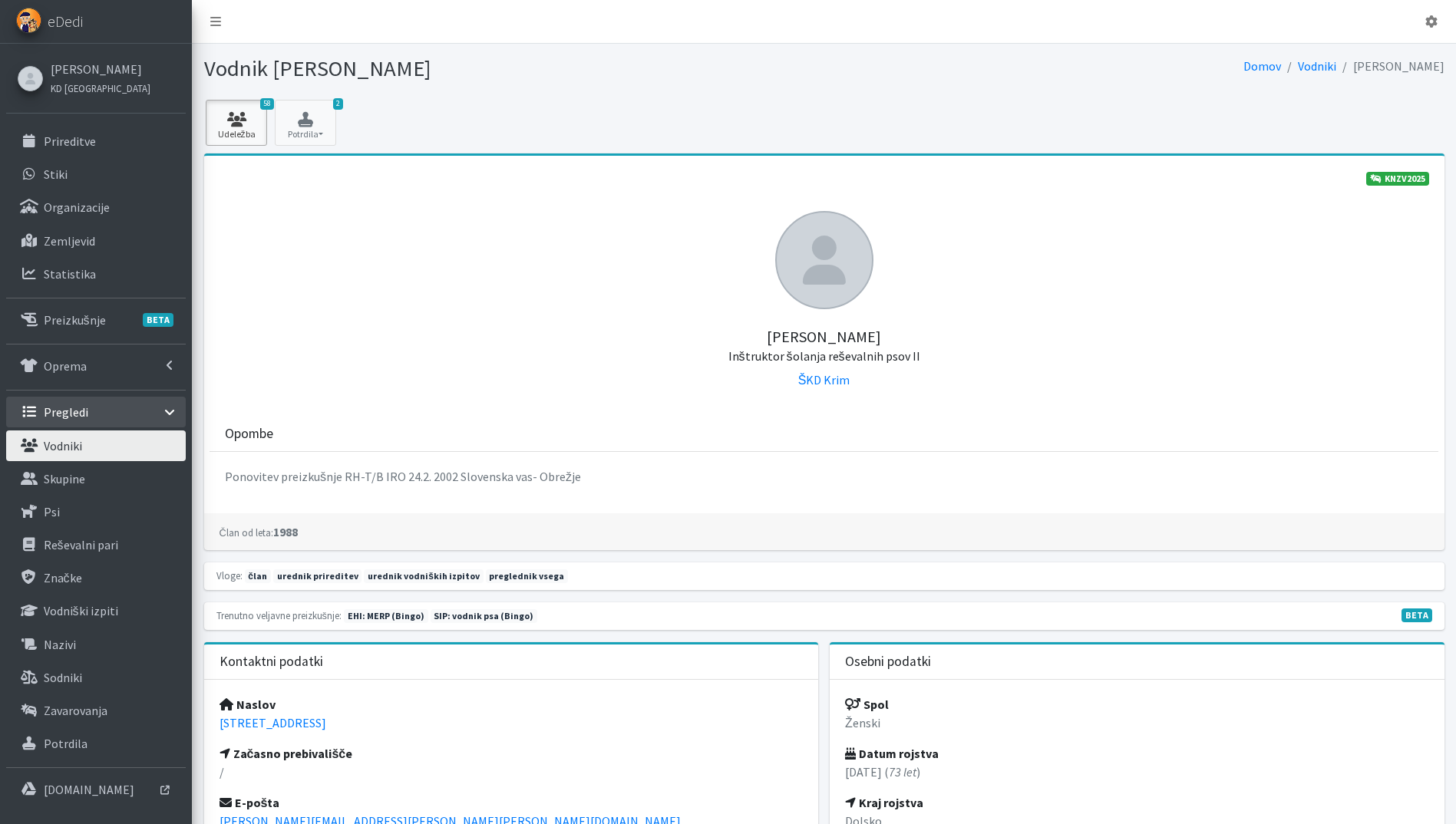
click at [238, 127] on link "58 Udeležba" at bounding box center [236, 123] width 61 height 46
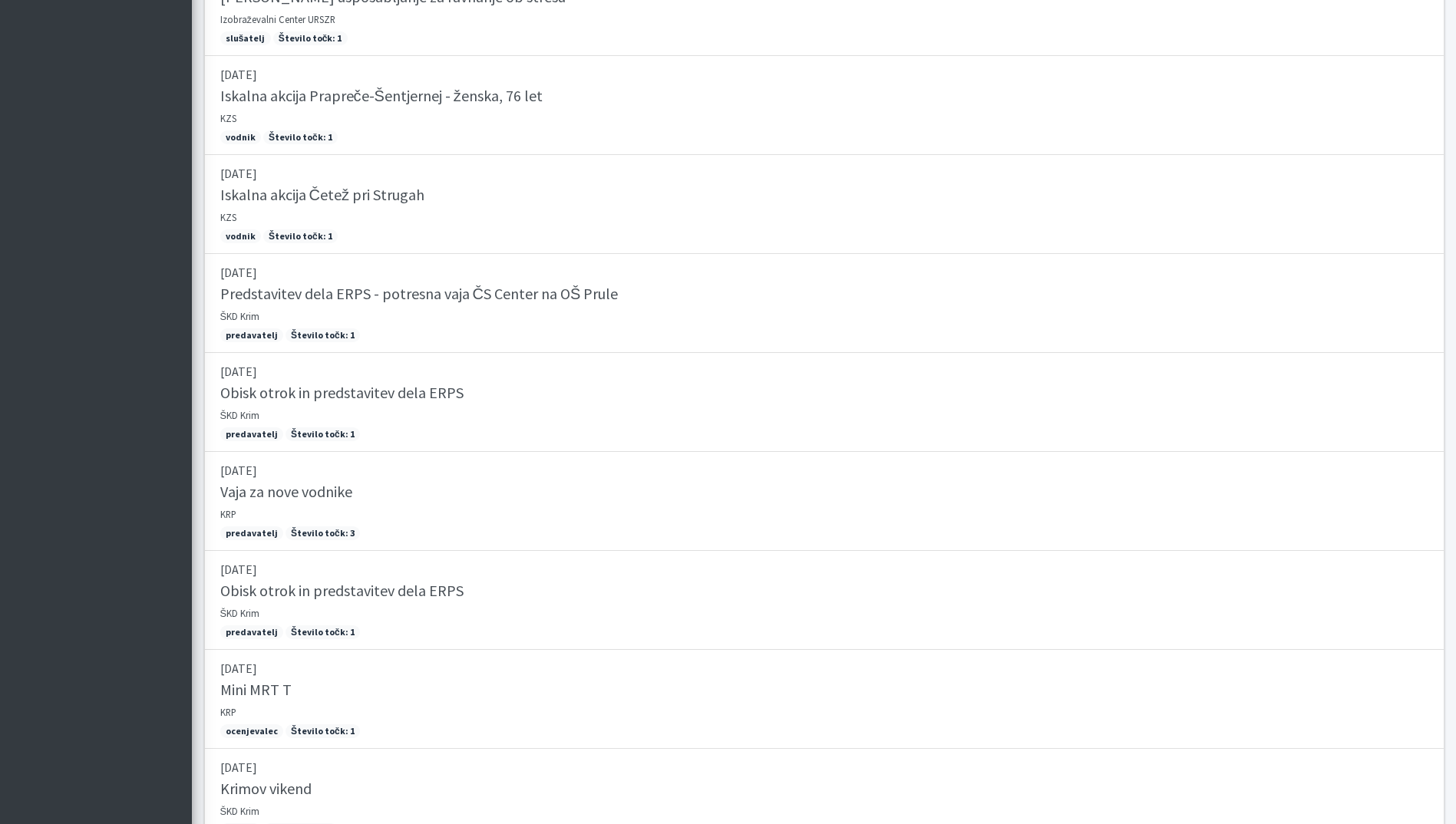
scroll to position [4631, 0]
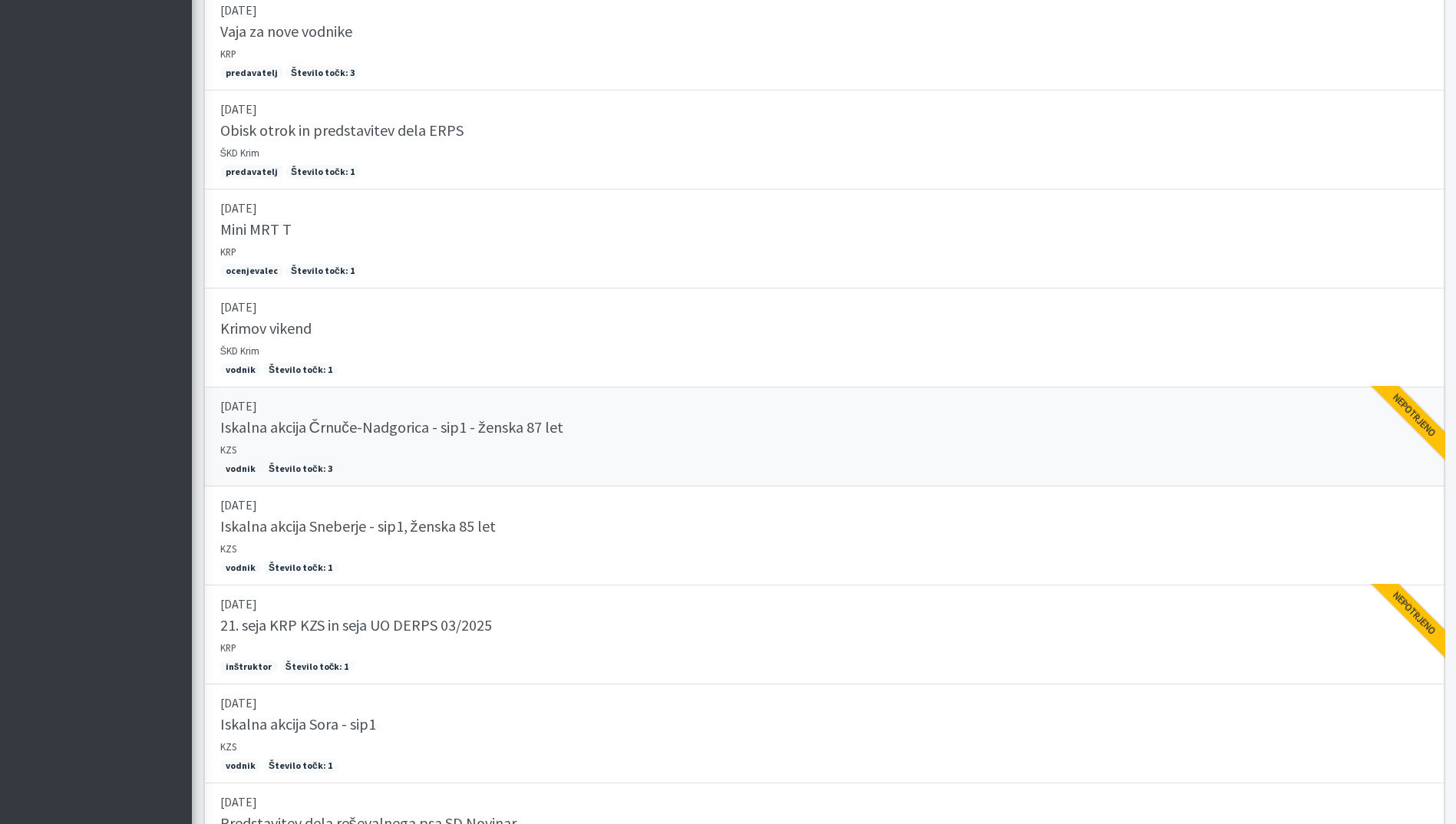
click at [461, 417] on link "29.06.2025 Iskalna akcija Črnuče-Nadgorica - sip1 - ženska 87 let KZS vodnik Št…" at bounding box center [824, 437] width 1240 height 99
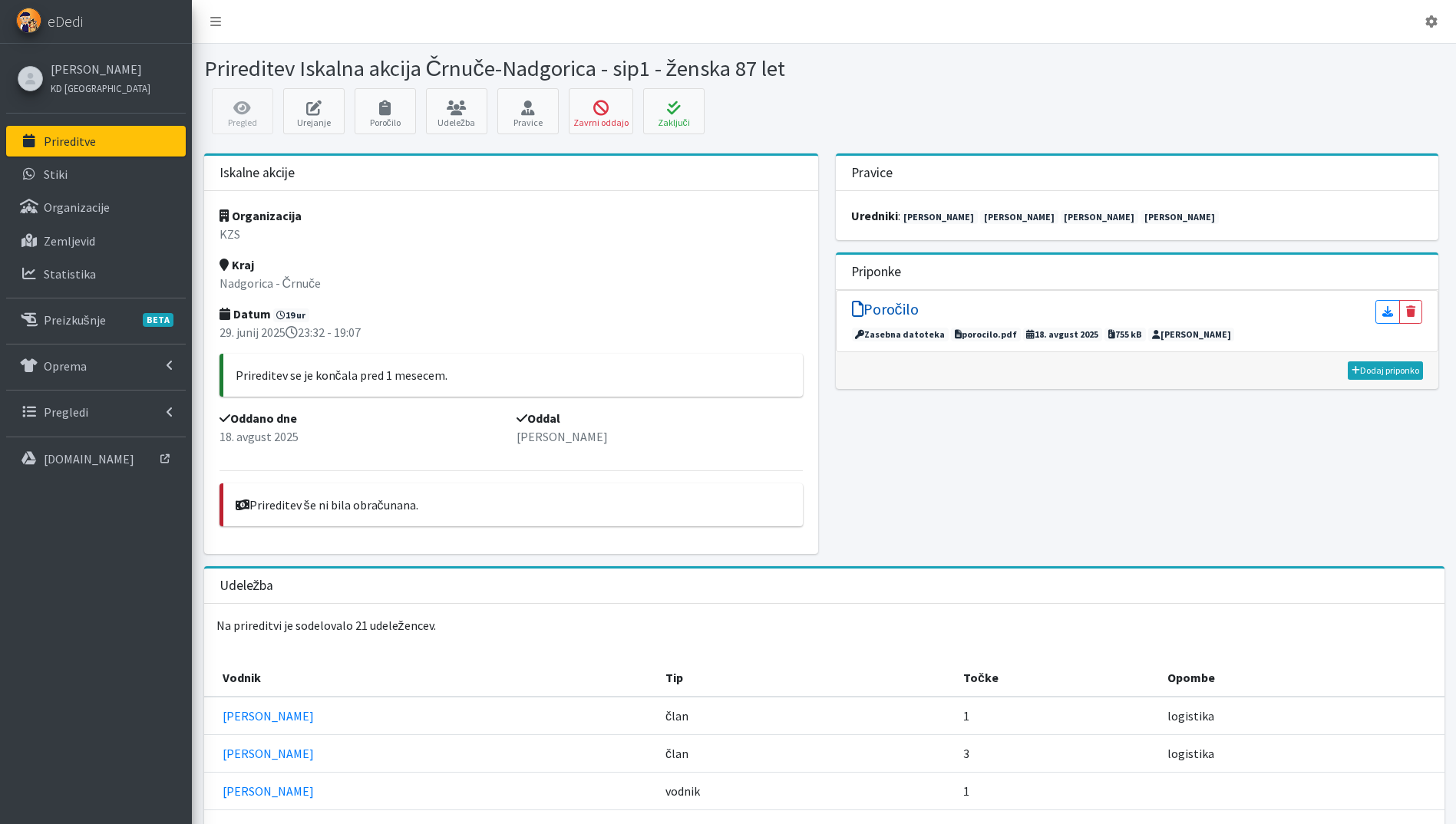
click at [902, 300] on h5 "Poročilo" at bounding box center [885, 309] width 67 height 18
click at [668, 96] on button "Zaključi" at bounding box center [674, 111] width 61 height 46
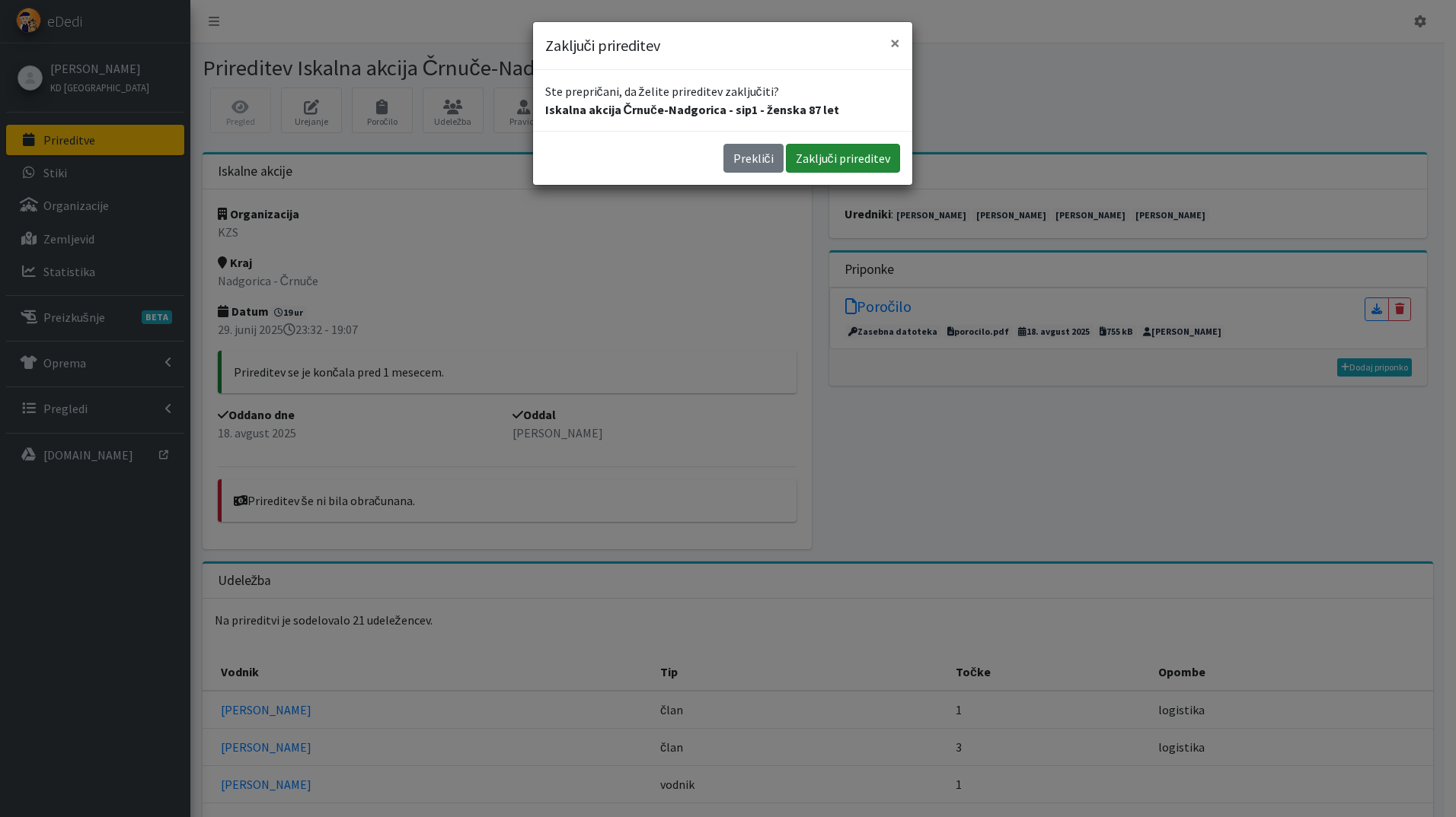
click at [843, 149] on button "Zaključi prireditev" at bounding box center [842, 158] width 114 height 29
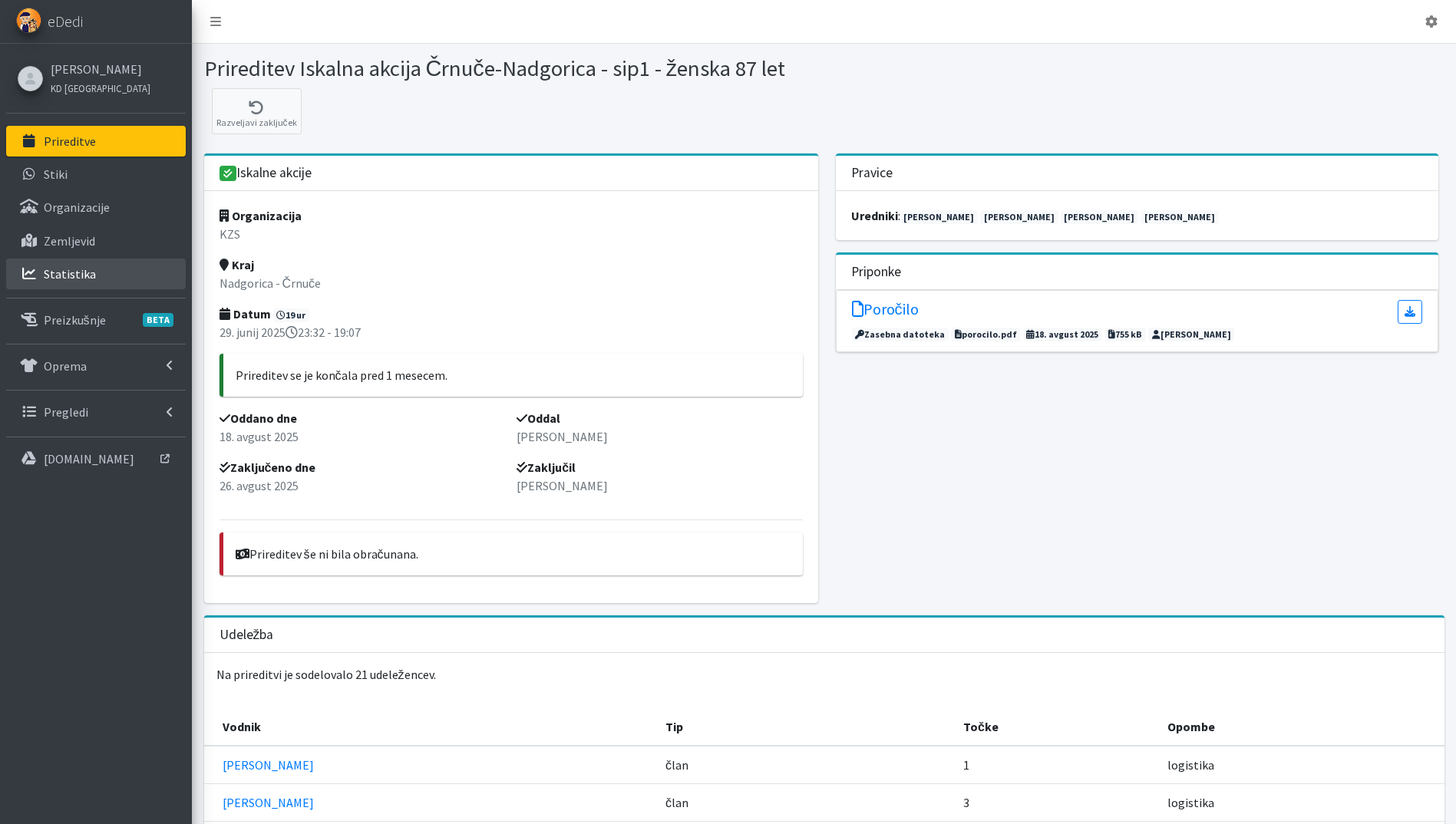
click at [81, 279] on p "Statistika" at bounding box center [70, 274] width 52 height 16
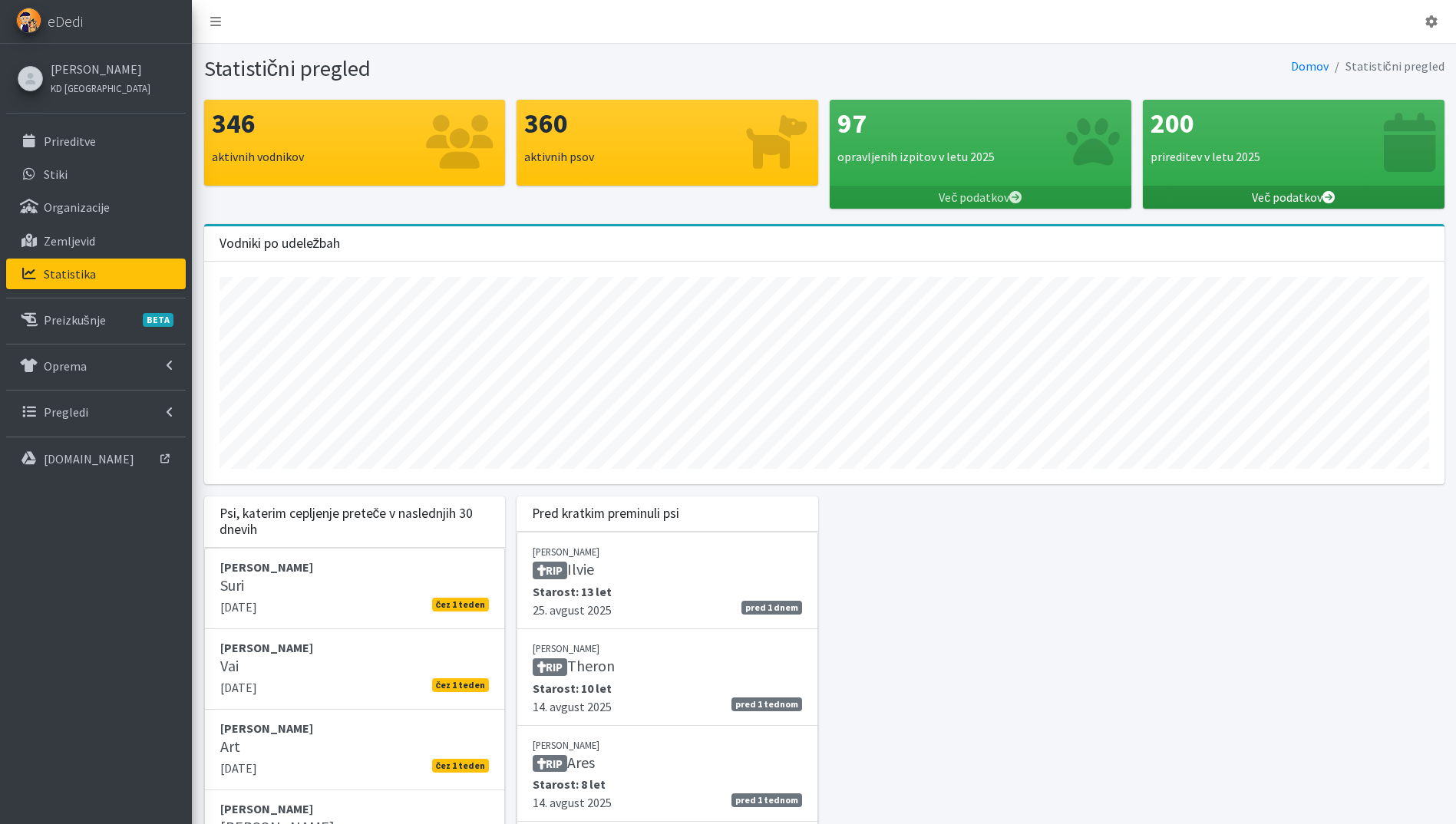
click at [1318, 194] on link "Več podatkov" at bounding box center [1293, 197] width 301 height 23
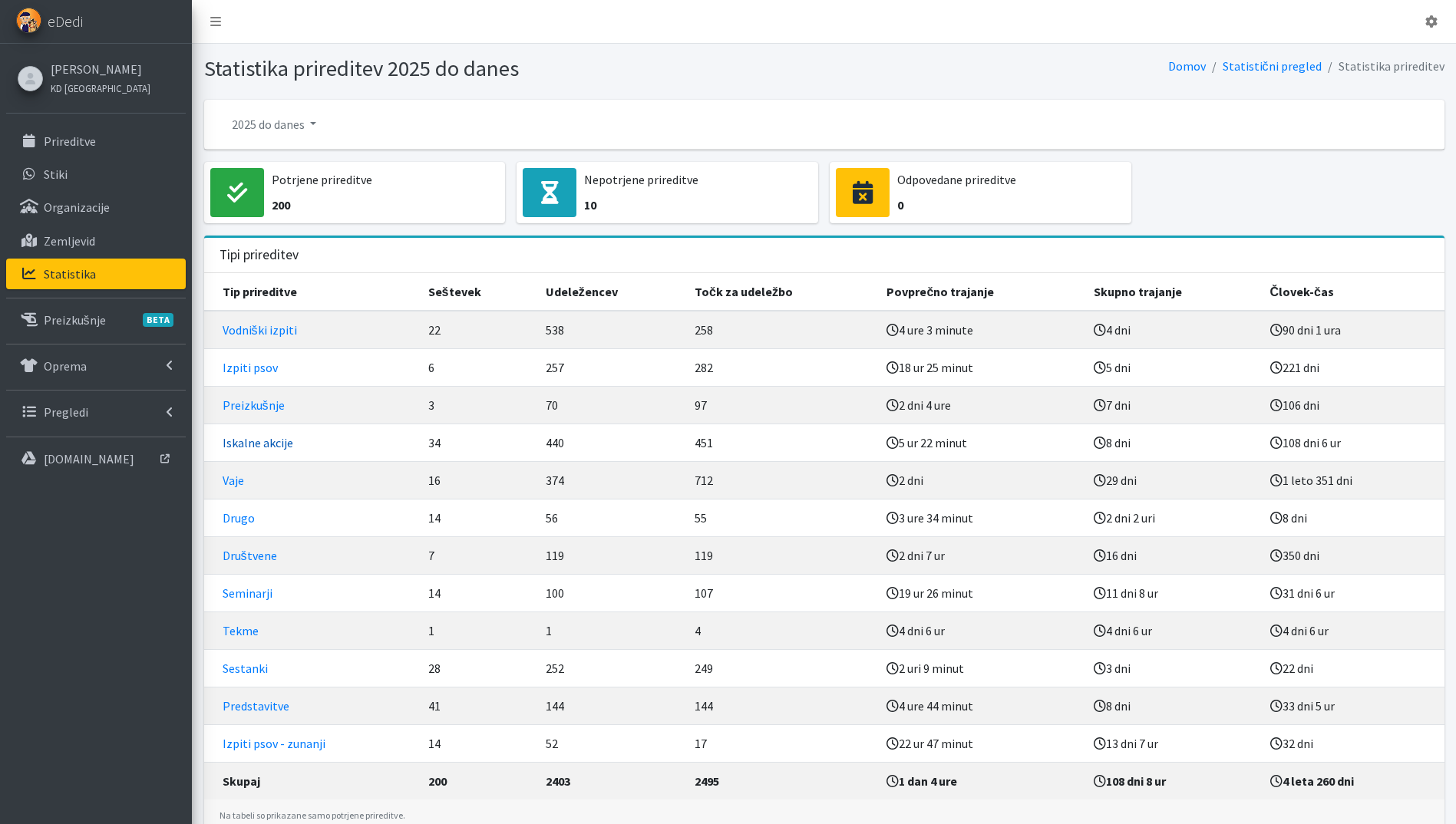
click at [259, 442] on link "Iskalne akcije" at bounding box center [258, 443] width 71 height 16
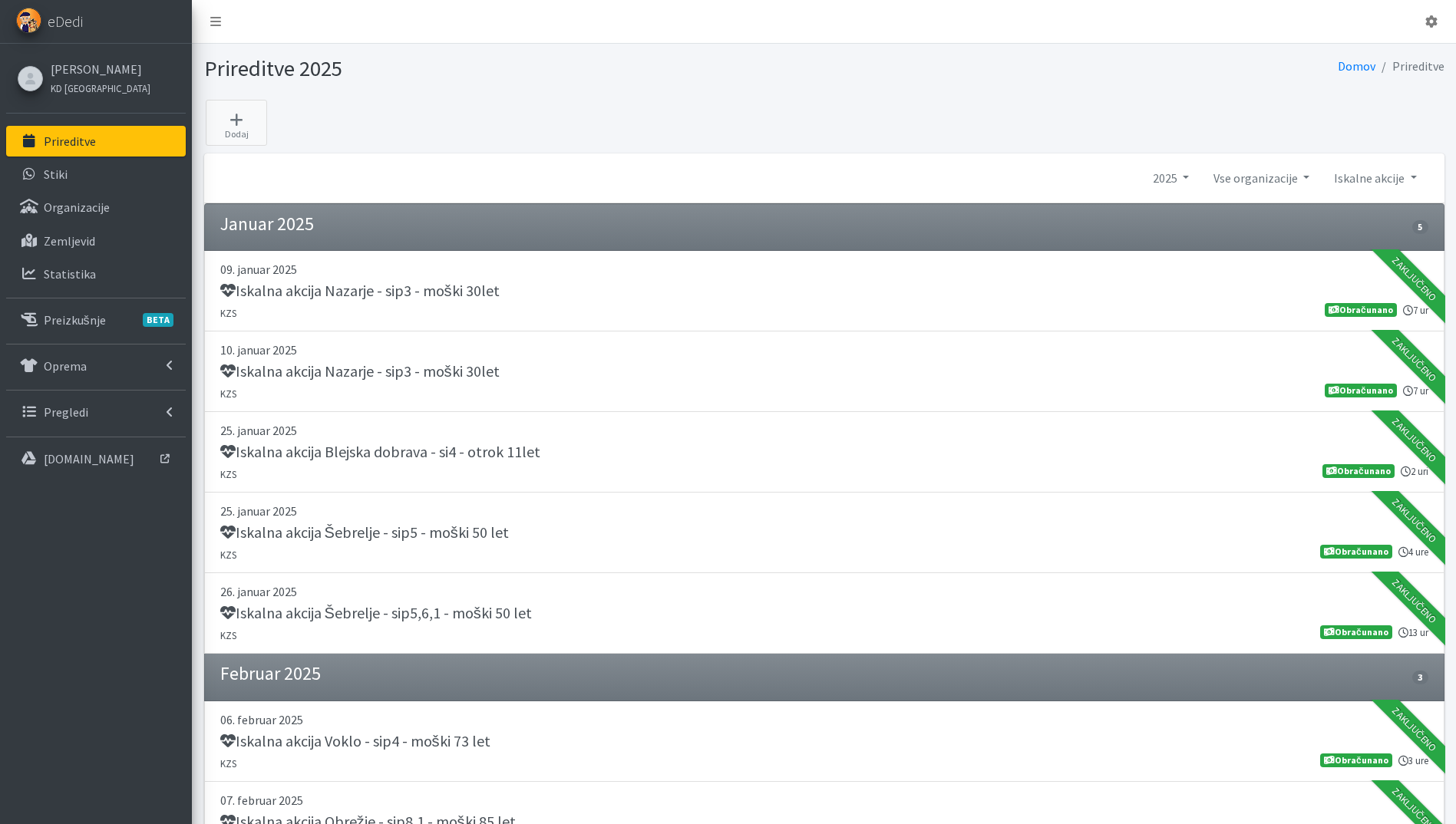
click at [63, 137] on p "Prireditve" at bounding box center [70, 142] width 52 height 16
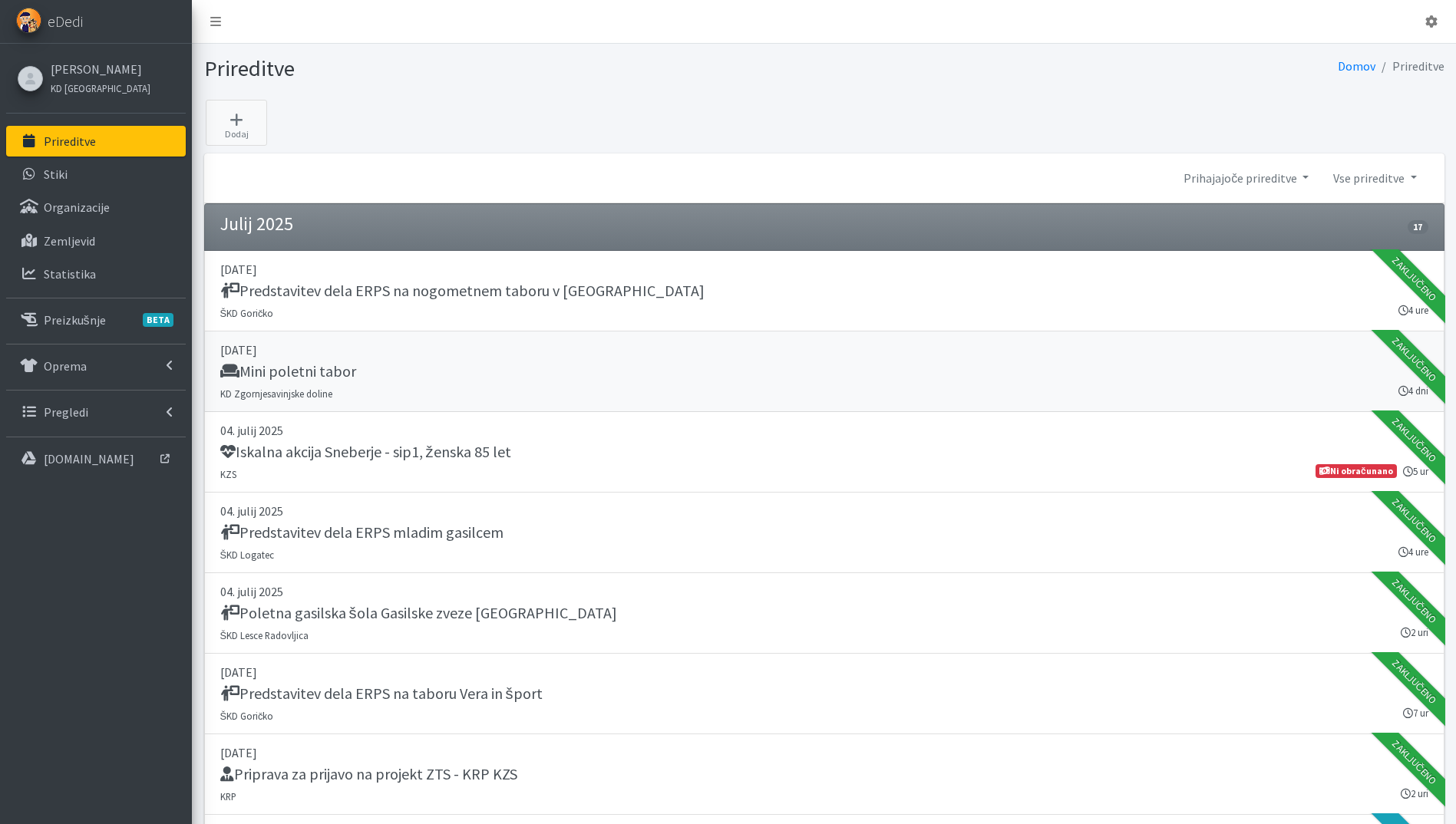
click at [504, 368] on div "Mini poletni tabor" at bounding box center [824, 372] width 1208 height 21
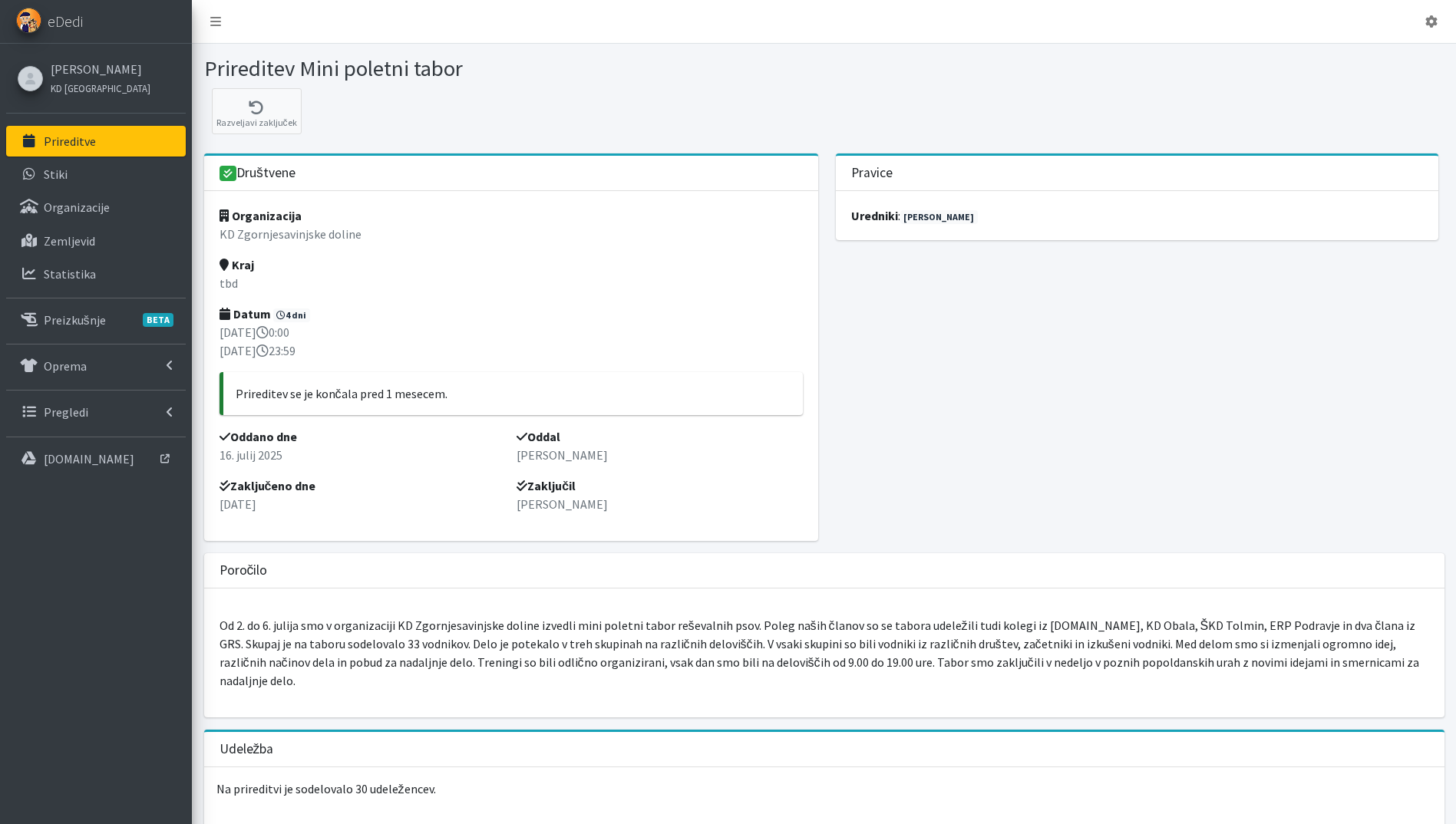
click at [105, 149] on link "Prireditve" at bounding box center [96, 141] width 179 height 31
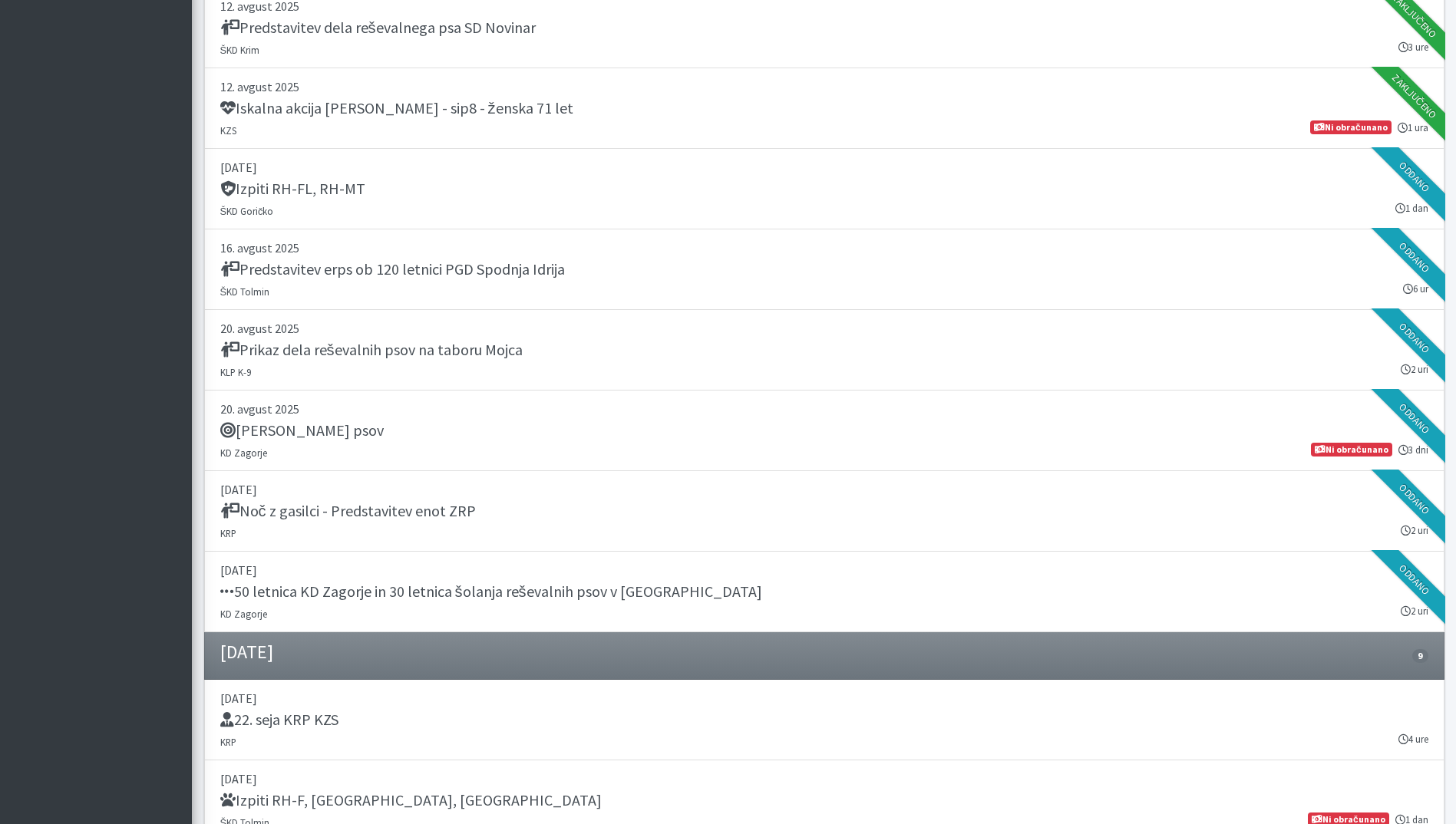
scroll to position [2303, 0]
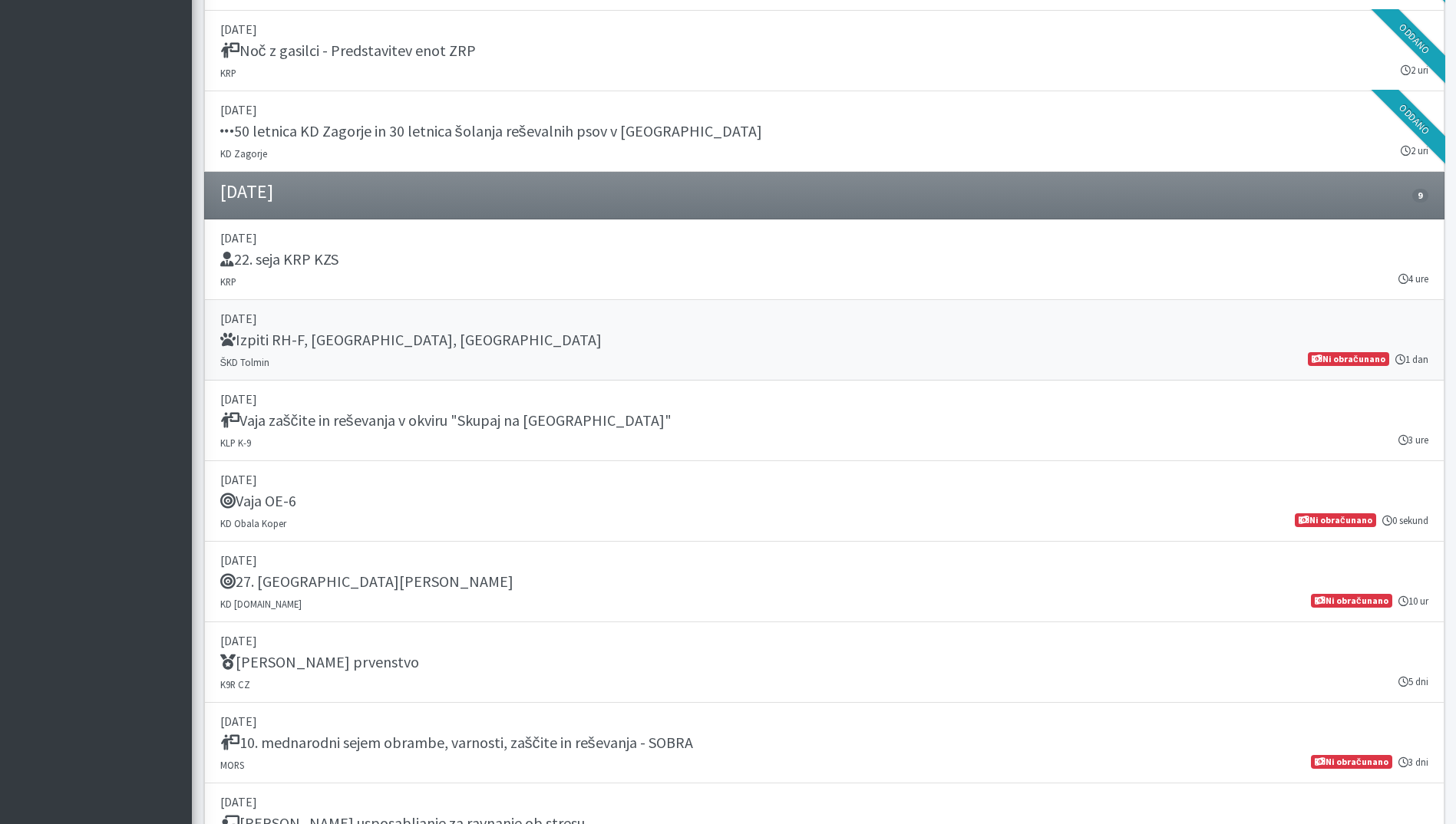
click at [427, 311] on p "06. september 2025" at bounding box center [824, 318] width 1208 height 18
click at [465, 350] on div "Izpiti RH-F, FL, MT" at bounding box center [824, 341] width 1208 height 21
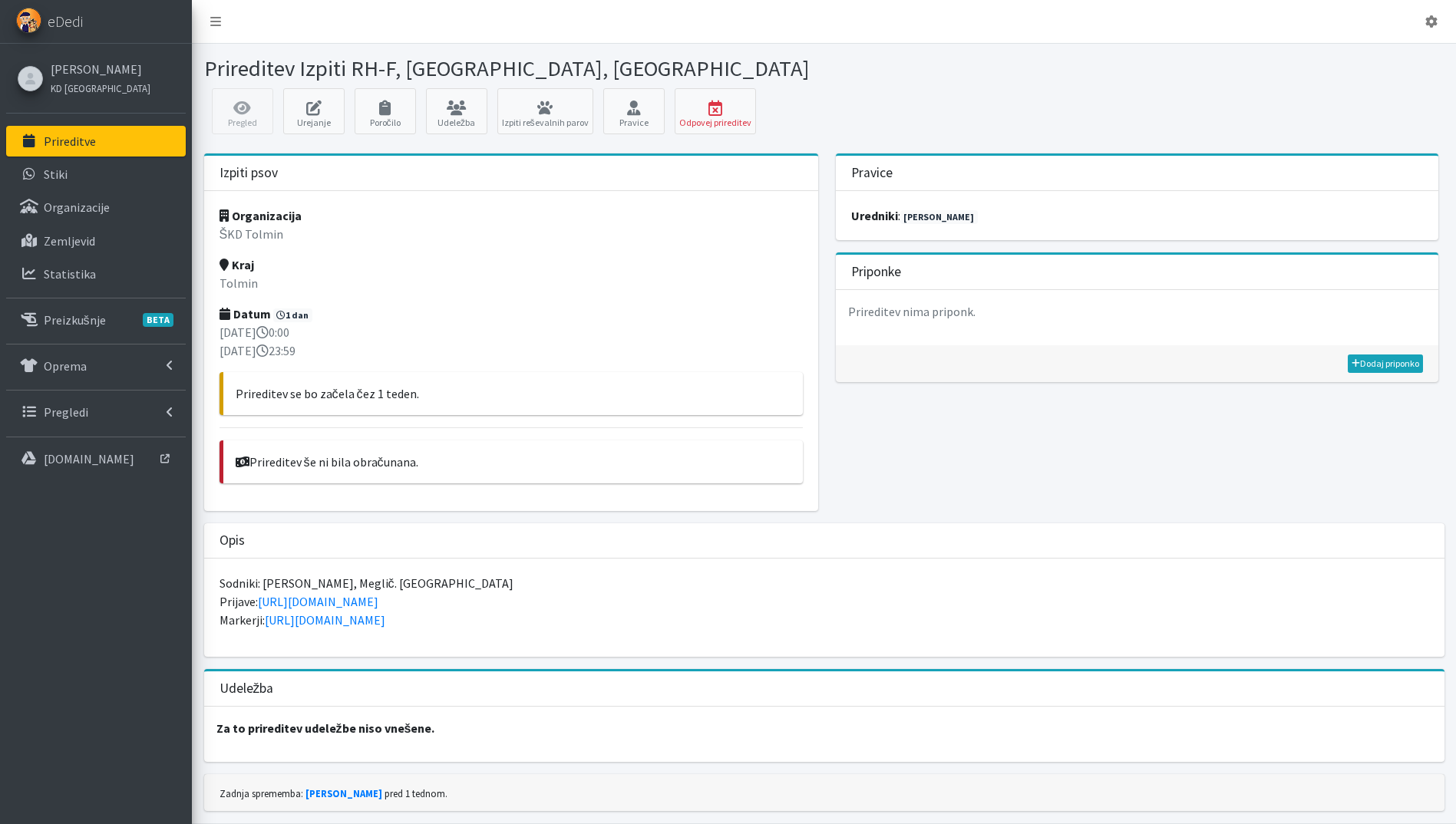
click at [132, 149] on link "Prireditve" at bounding box center [96, 141] width 179 height 31
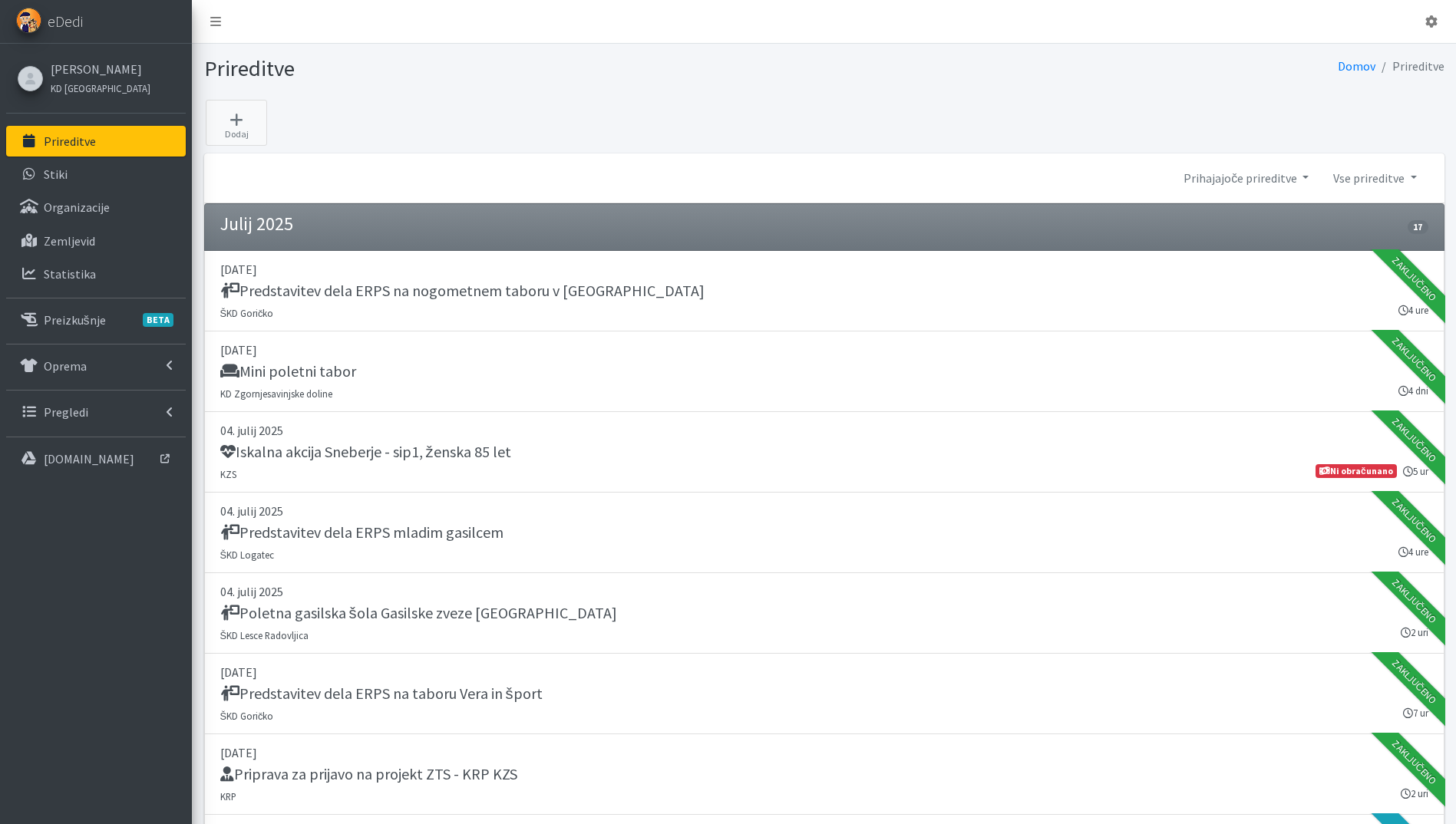
click at [89, 131] on link "Prireditve" at bounding box center [96, 141] width 179 height 31
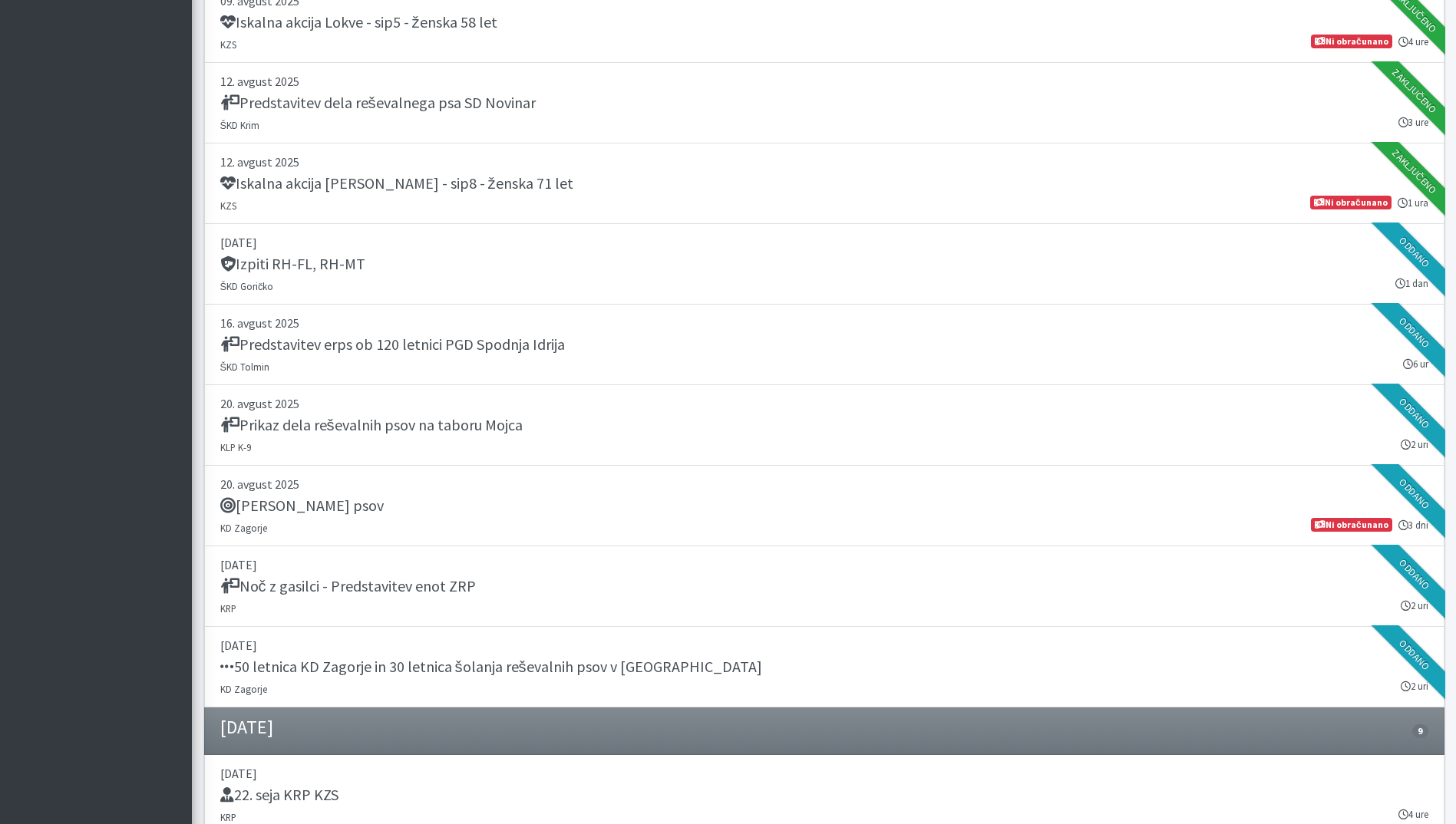
scroll to position [1842, 0]
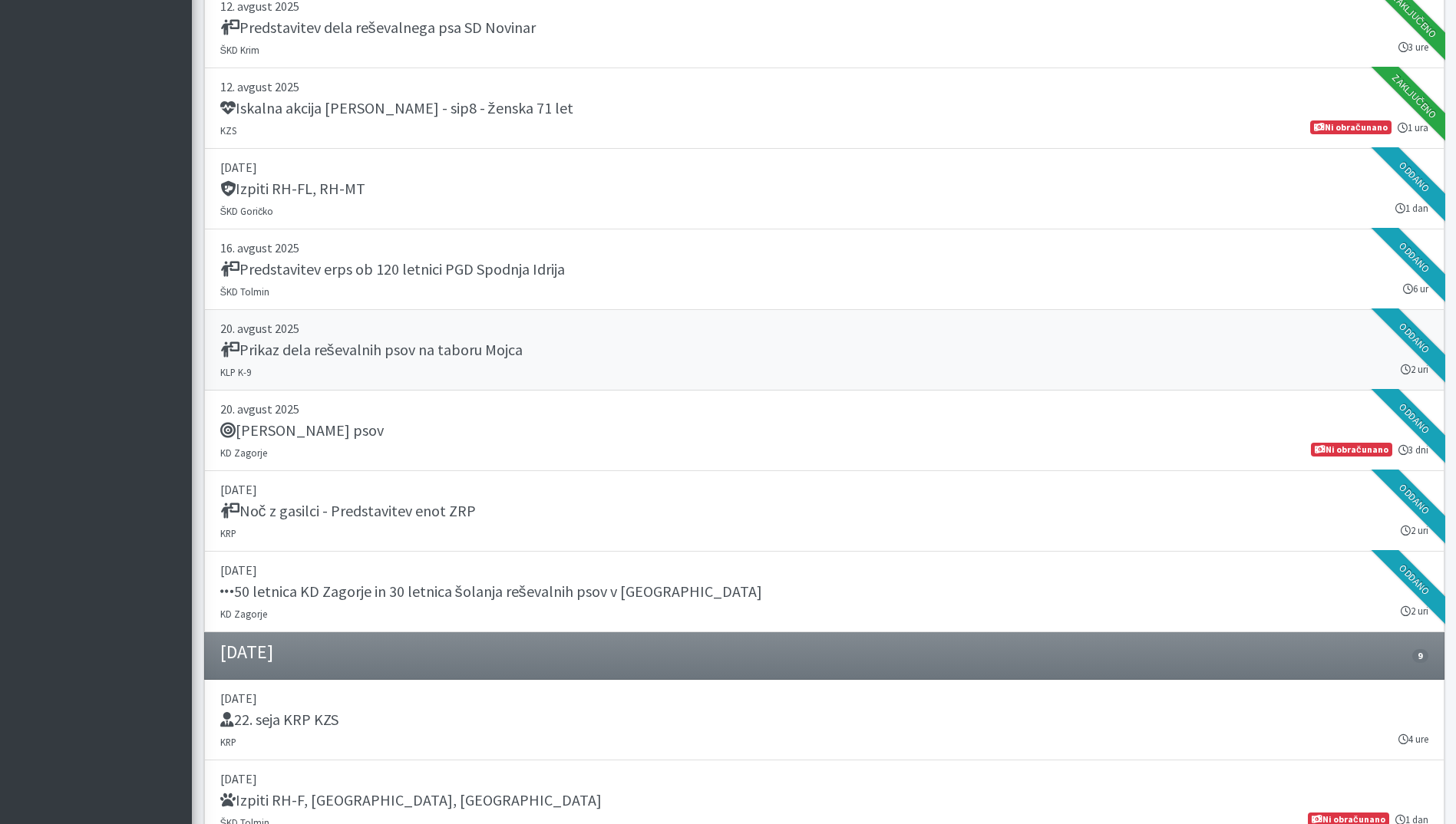
click at [519, 337] on p "20. avgust 2025" at bounding box center [824, 328] width 1208 height 18
click at [469, 275] on h5 "Predstavitev erps ob 120 letnici PGD Spodnja Idrija" at bounding box center [393, 269] width 345 height 18
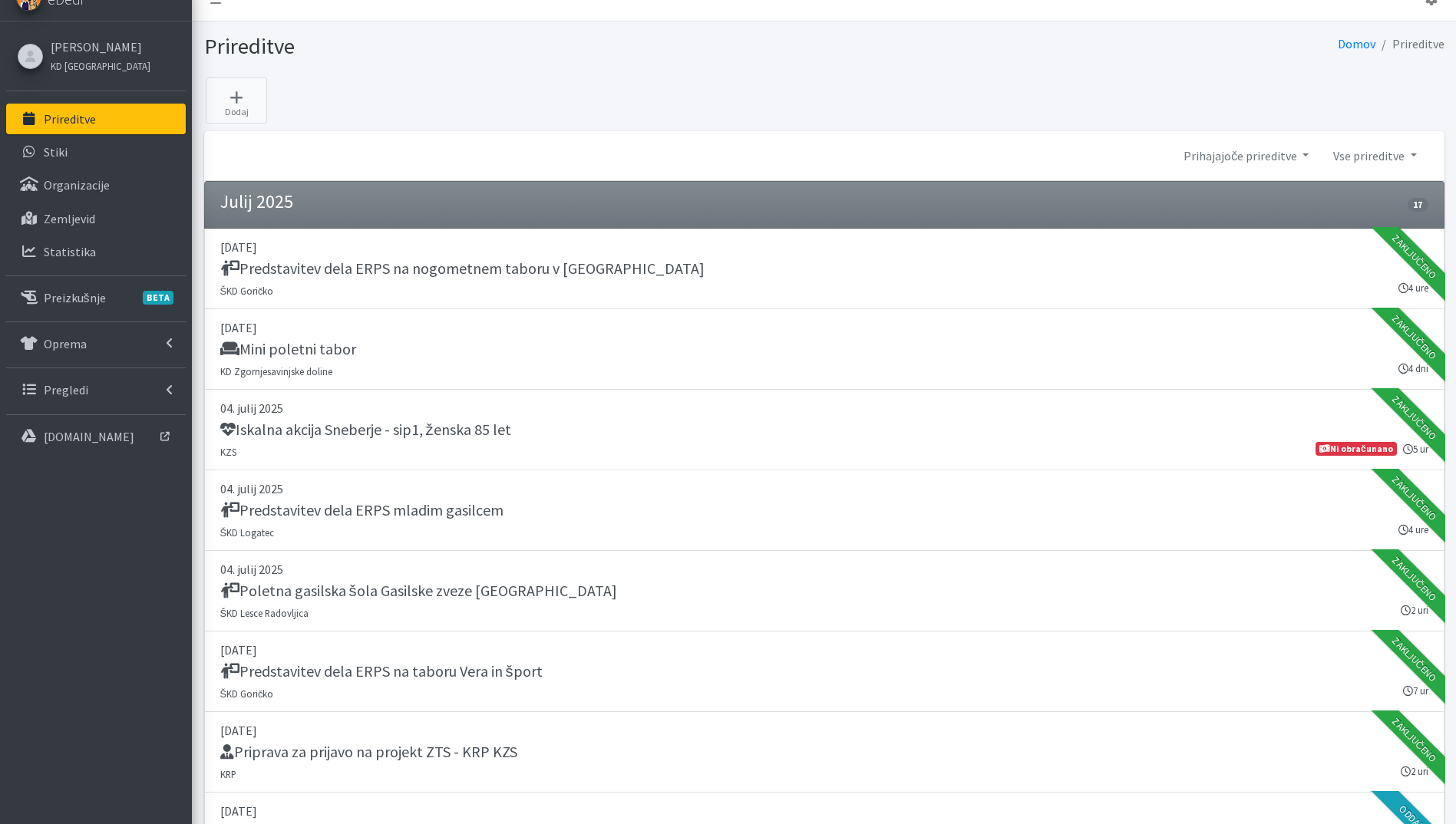
scroll to position [0, 0]
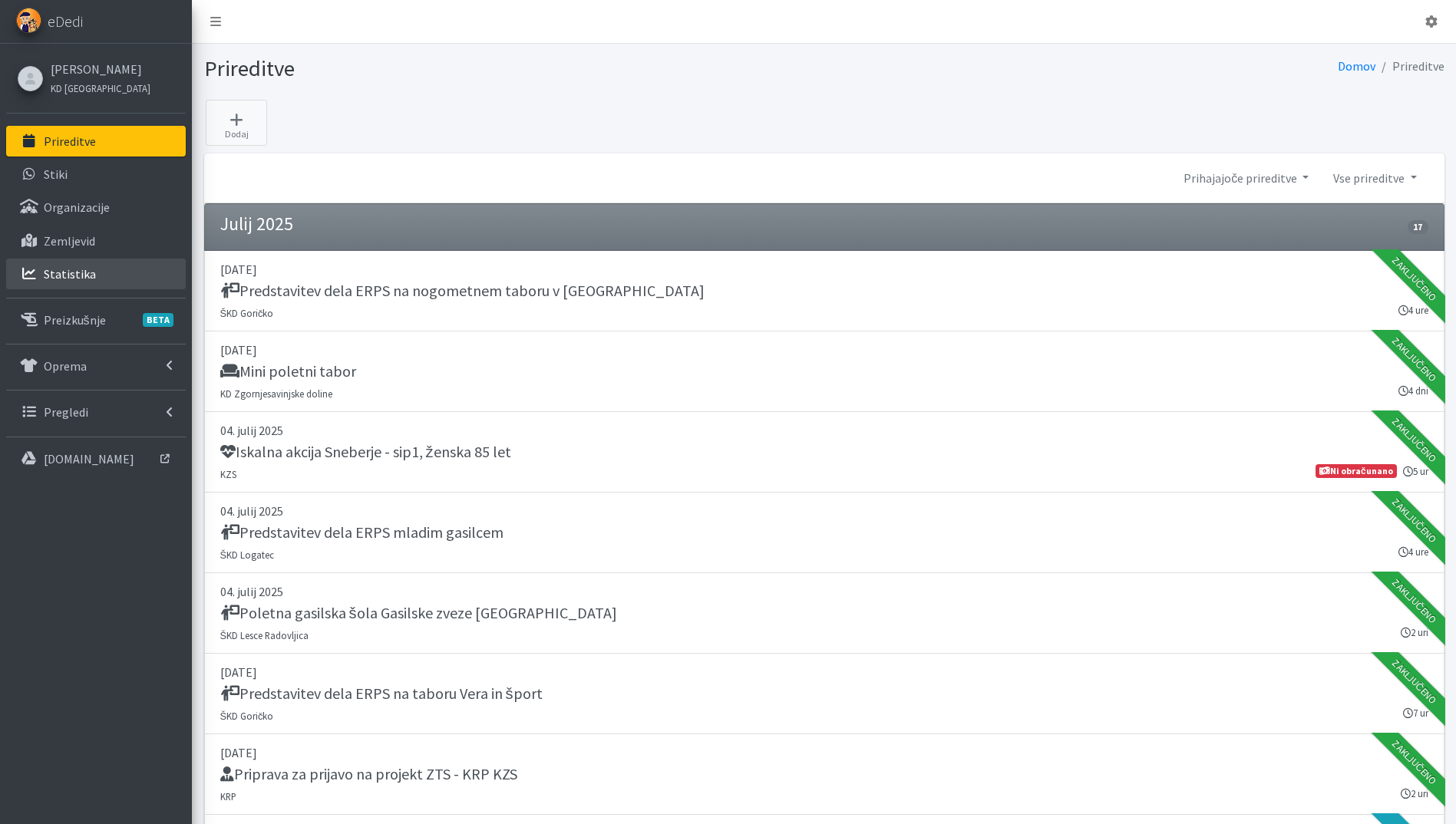
click at [73, 273] on p "Statistika" at bounding box center [70, 274] width 52 height 16
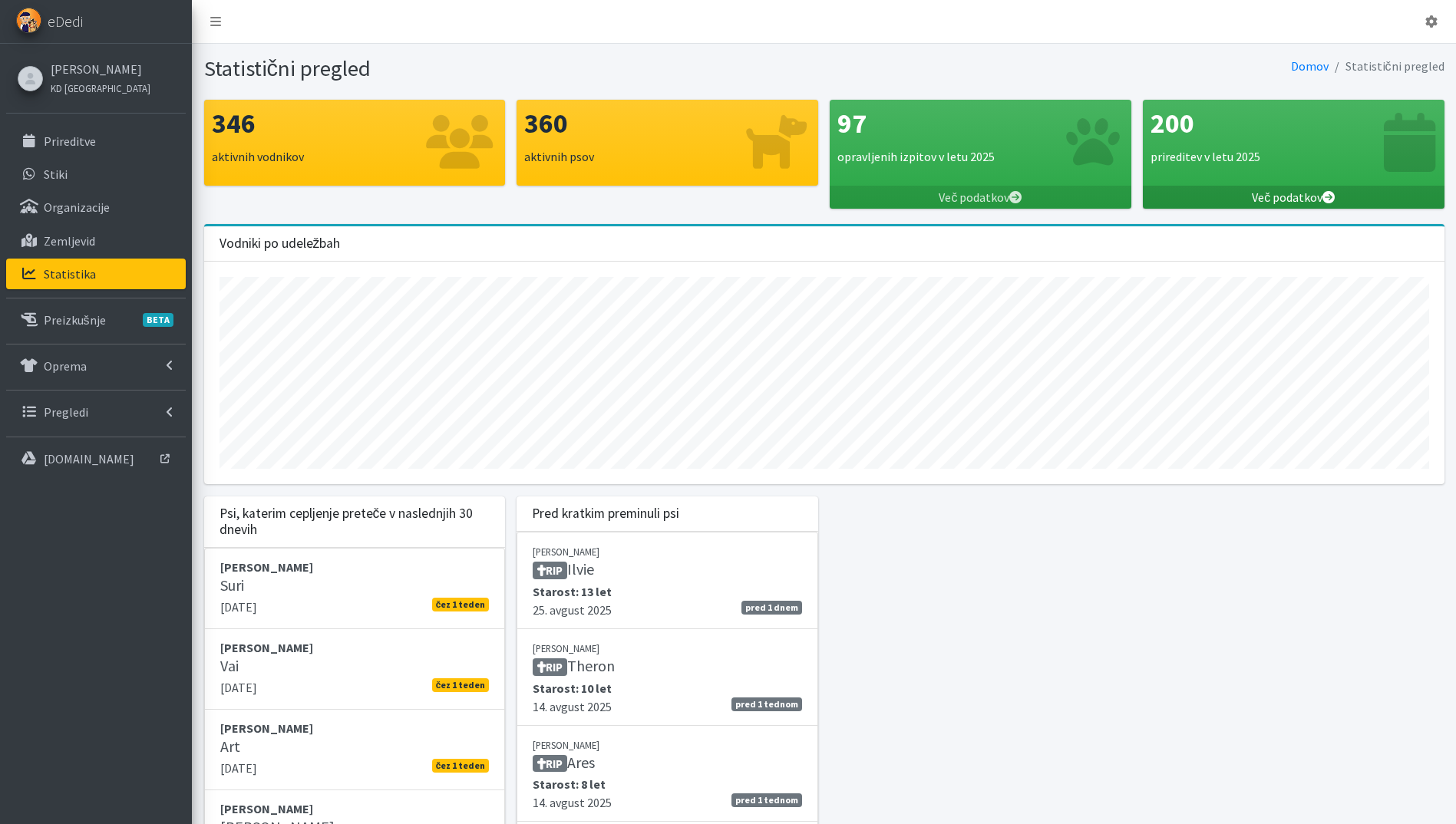
click at [1307, 200] on link "Več podatkov" at bounding box center [1293, 197] width 301 height 23
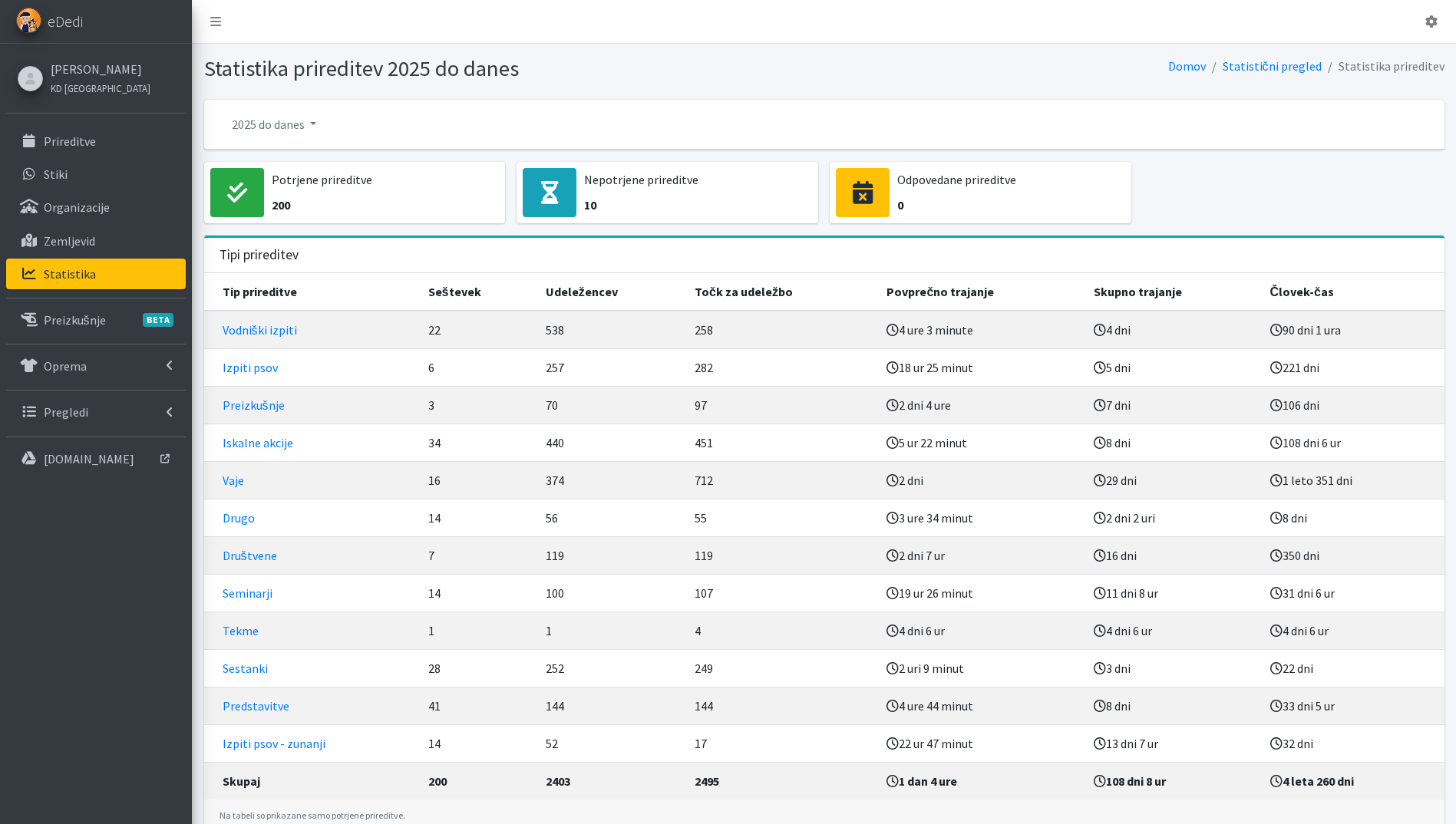
click at [233, 488] on td "Vaje" at bounding box center [311, 480] width 215 height 38
click at [235, 485] on link "Vaje" at bounding box center [233, 481] width 21 height 16
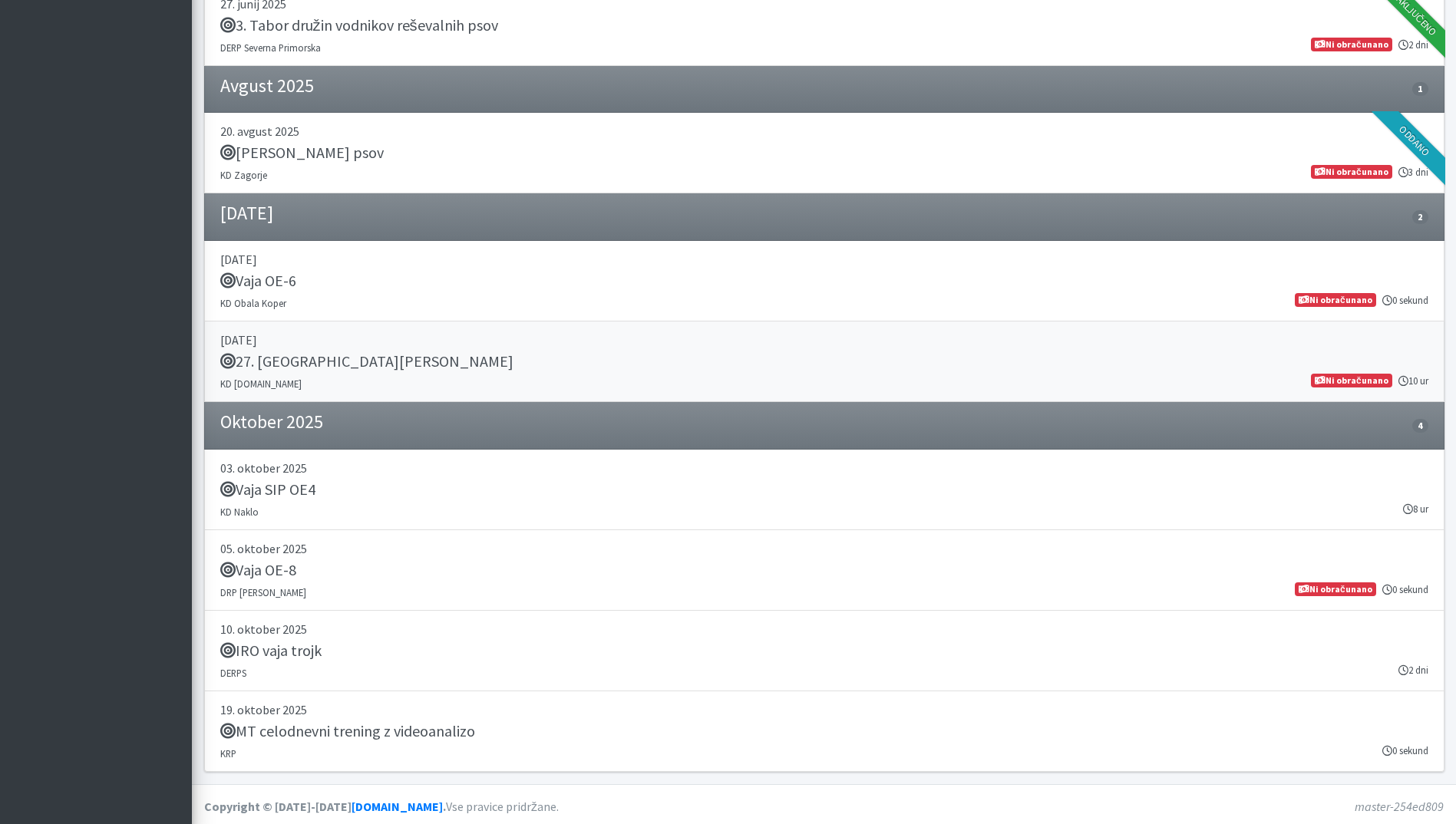
scroll to position [1668, 0]
